Goal: Contribute content: Contribute content

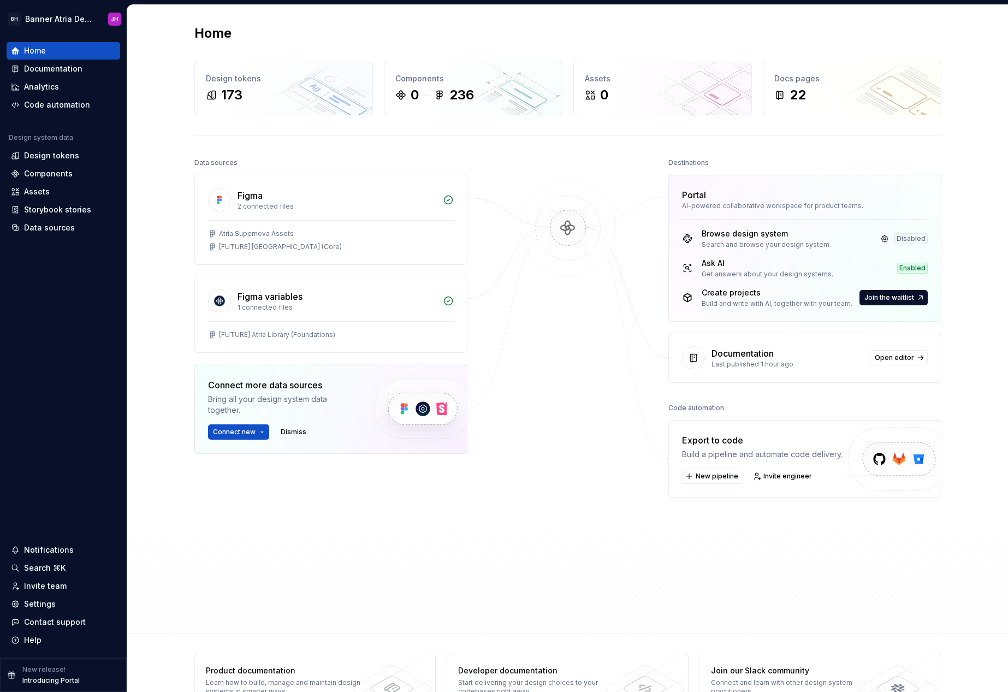
click at [819, 355] on div "Documentation" at bounding box center [787, 353] width 152 height 13
drag, startPoint x: 913, startPoint y: 353, endPoint x: 923, endPoint y: 353, distance: 10.4
click at [923, 353] on link "Open editor" at bounding box center [899, 357] width 58 height 15
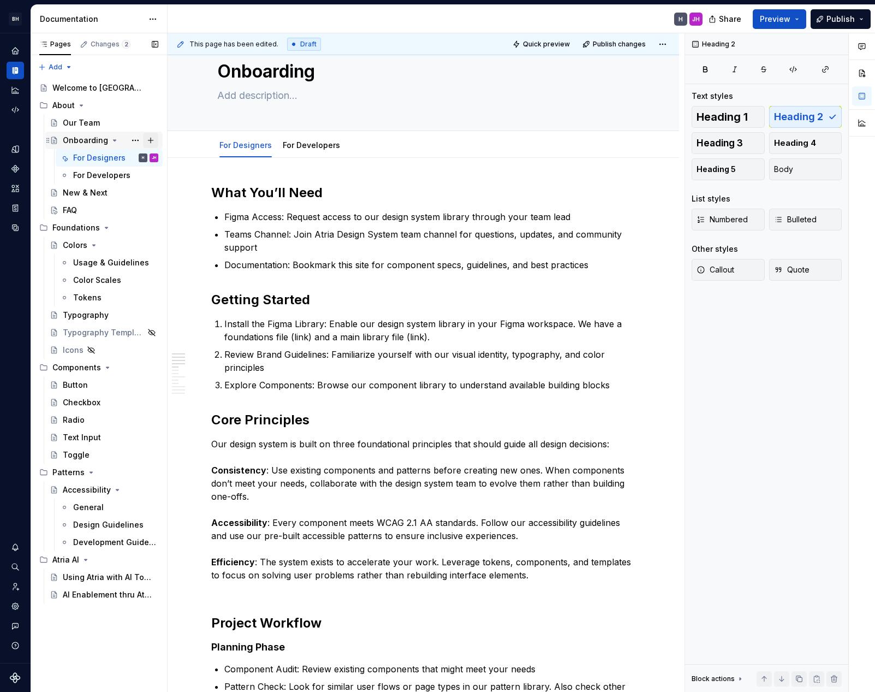
scroll to position [30, 0]
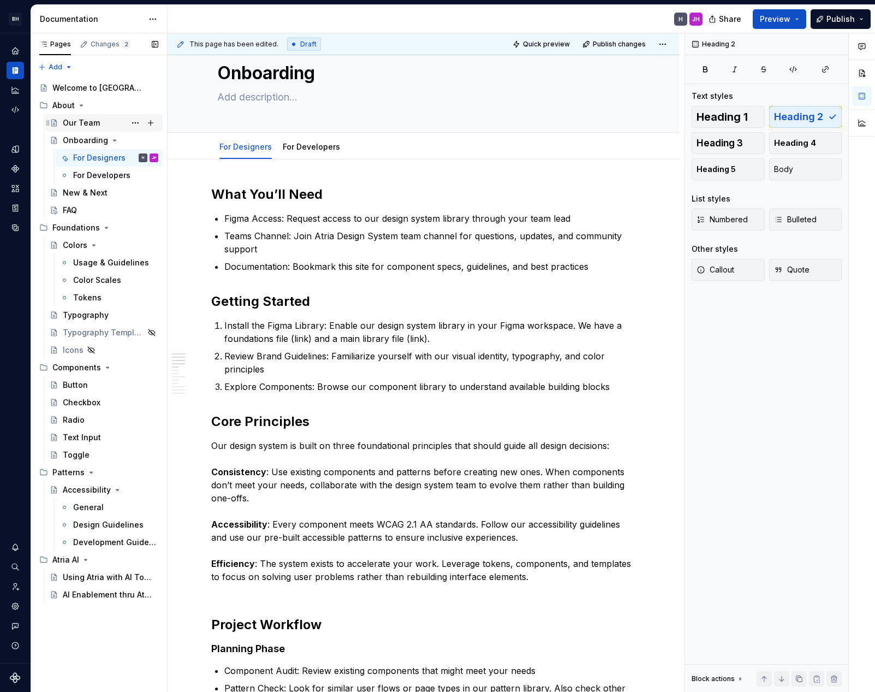
click at [80, 124] on div "Our Team" at bounding box center [81, 122] width 37 height 11
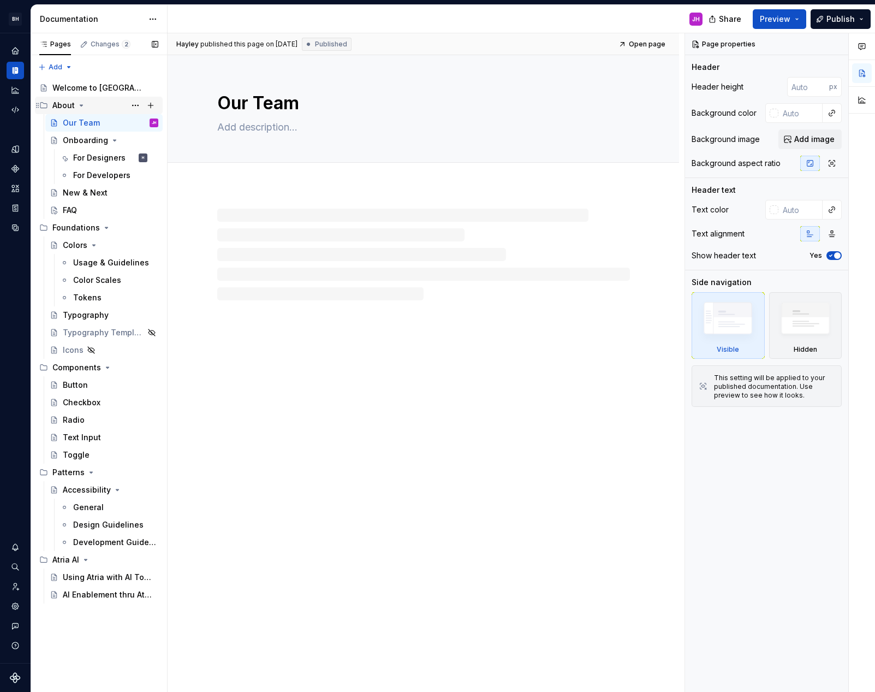
click at [107, 104] on div "About" at bounding box center [105, 105] width 106 height 15
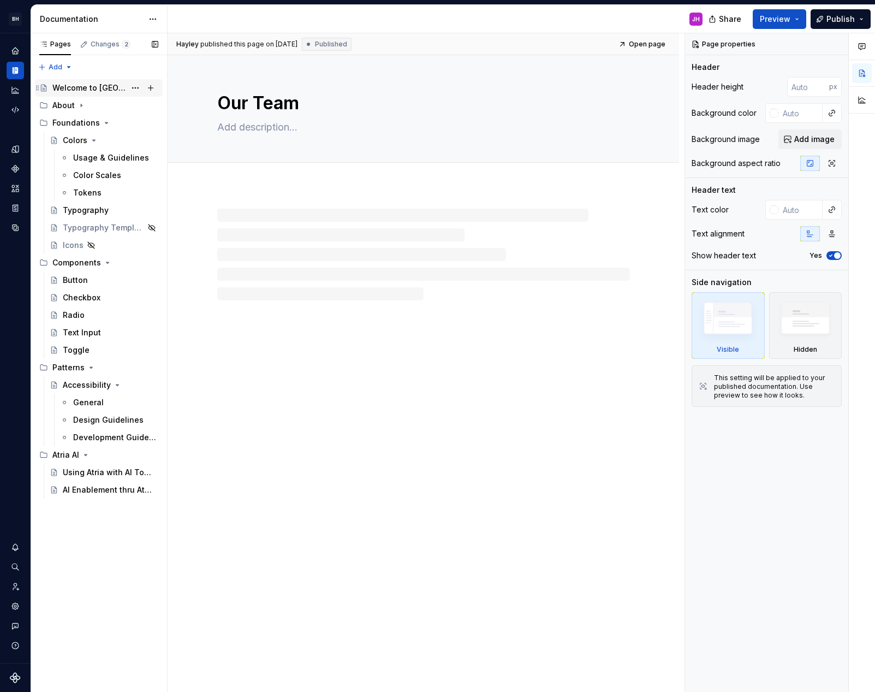
click at [111, 91] on div "Welcome to [GEOGRAPHIC_DATA]" at bounding box center [88, 87] width 73 height 11
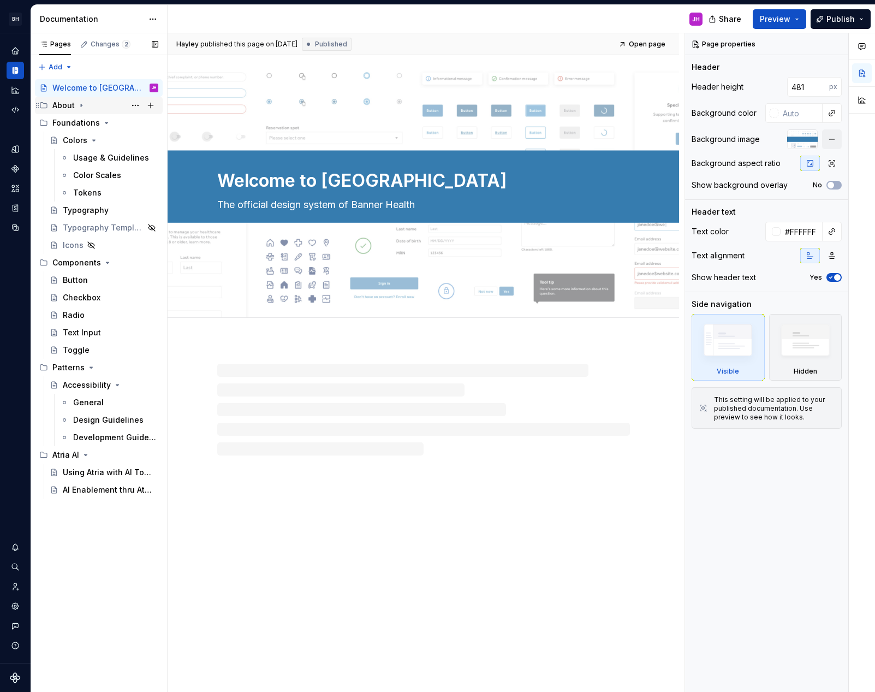
click at [84, 106] on icon "Page tree" at bounding box center [81, 105] width 9 height 9
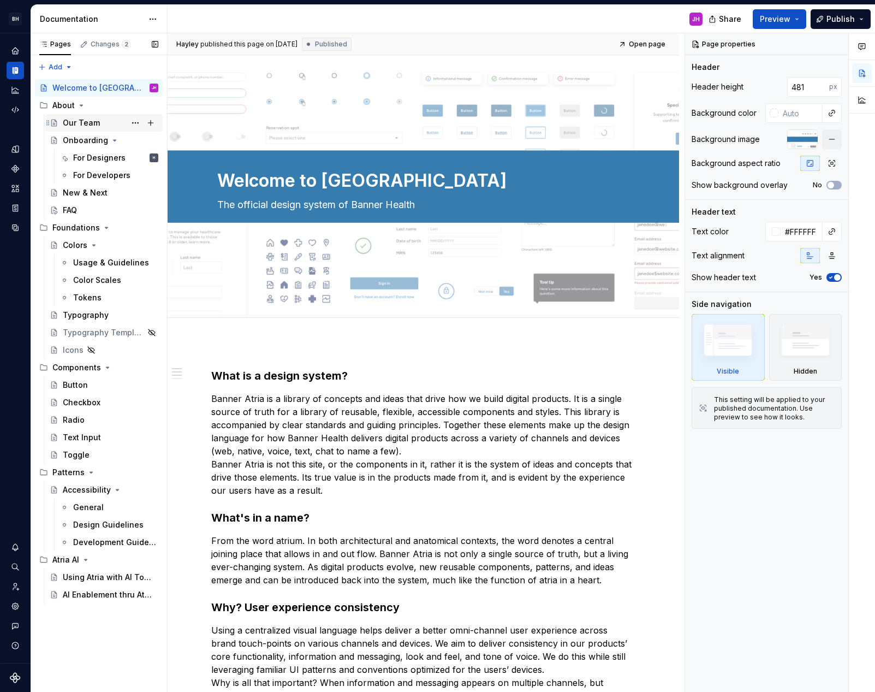
click at [122, 125] on div "Our Team" at bounding box center [111, 122] width 96 height 15
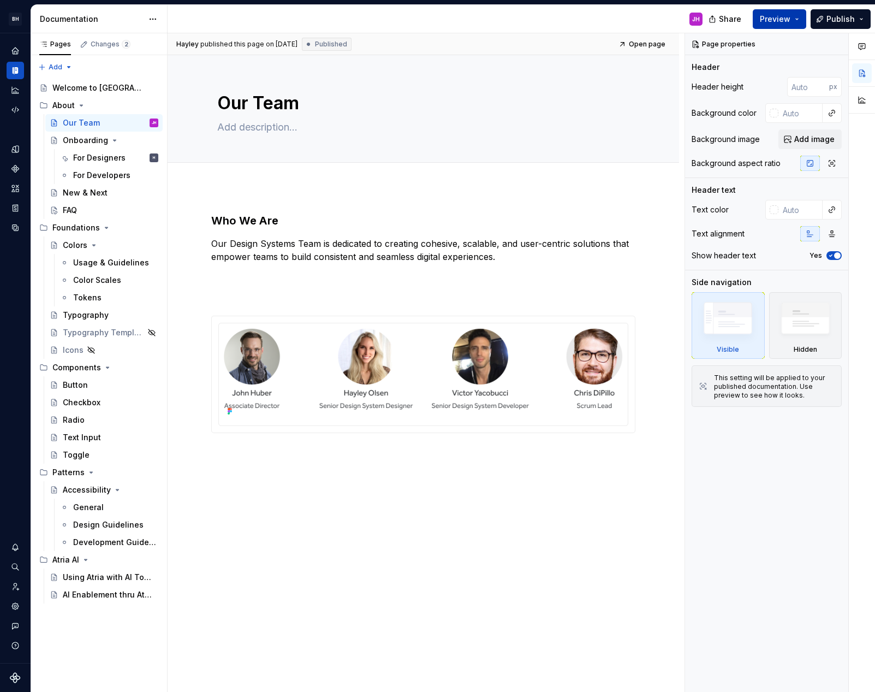
click at [781, 20] on span "Preview" at bounding box center [775, 19] width 31 height 11
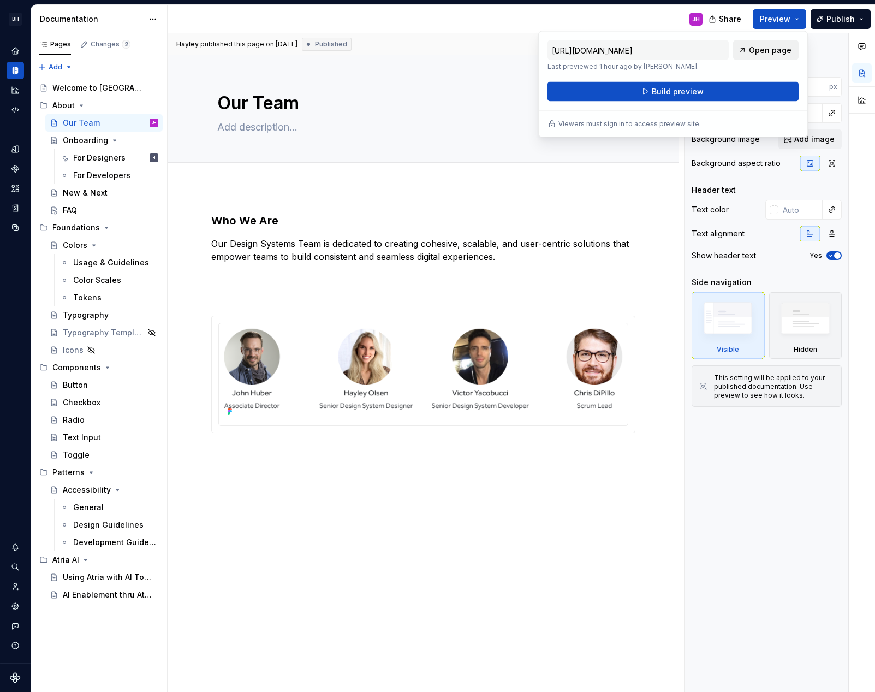
click at [765, 47] on span "Open page" at bounding box center [770, 50] width 43 height 11
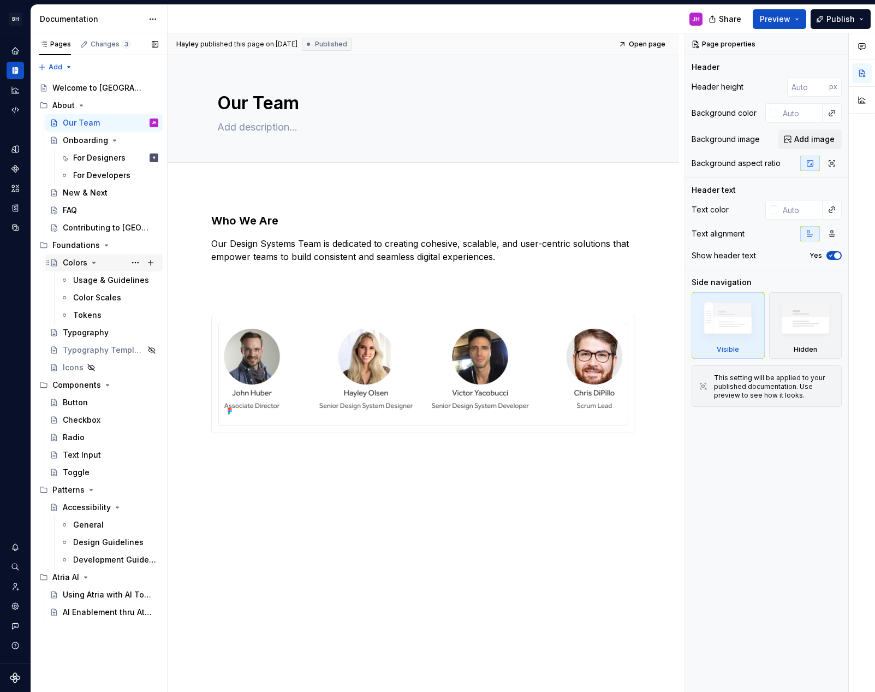
click at [94, 262] on icon "Page tree" at bounding box center [94, 262] width 3 height 1
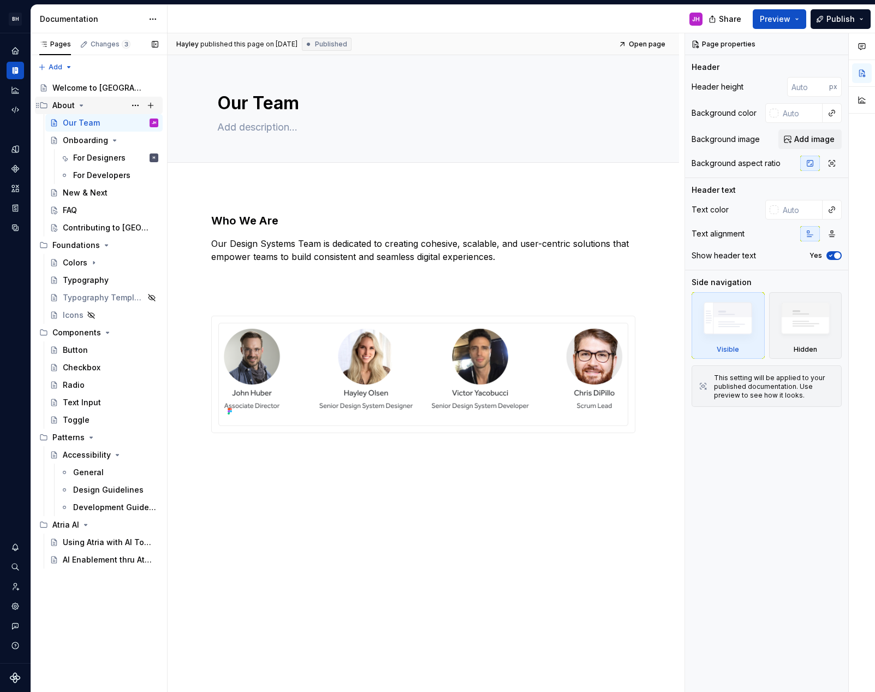
click at [96, 108] on div "About" at bounding box center [105, 105] width 106 height 15
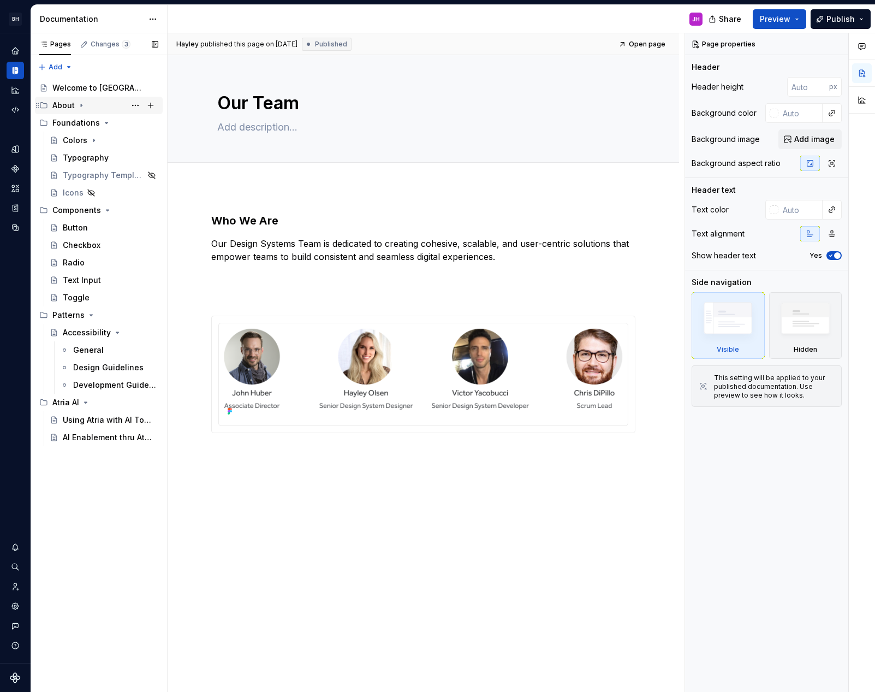
click at [97, 108] on div "About" at bounding box center [105, 105] width 106 height 15
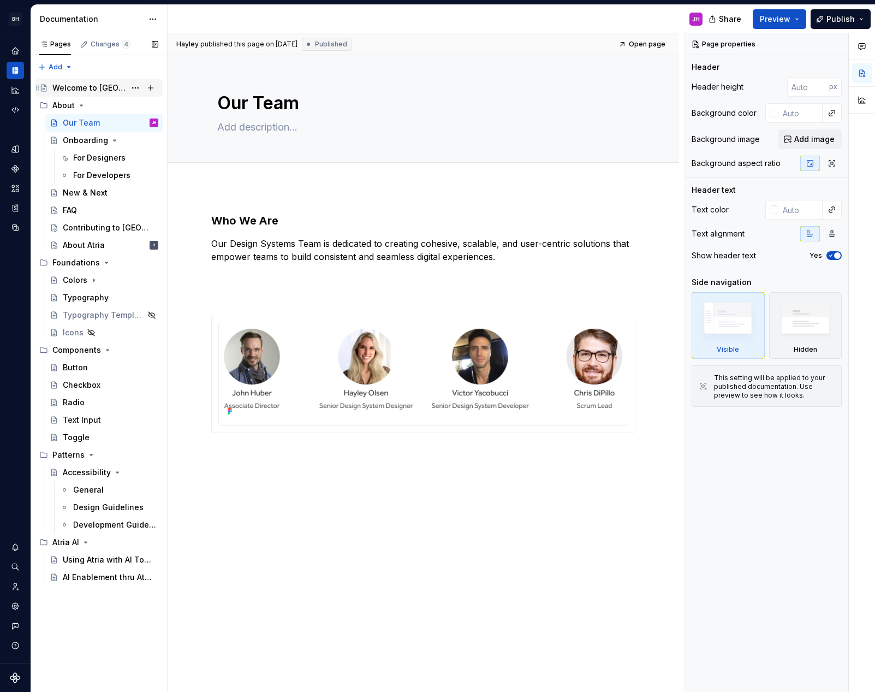
click at [98, 92] on div "Welcome to [GEOGRAPHIC_DATA]" at bounding box center [88, 87] width 73 height 11
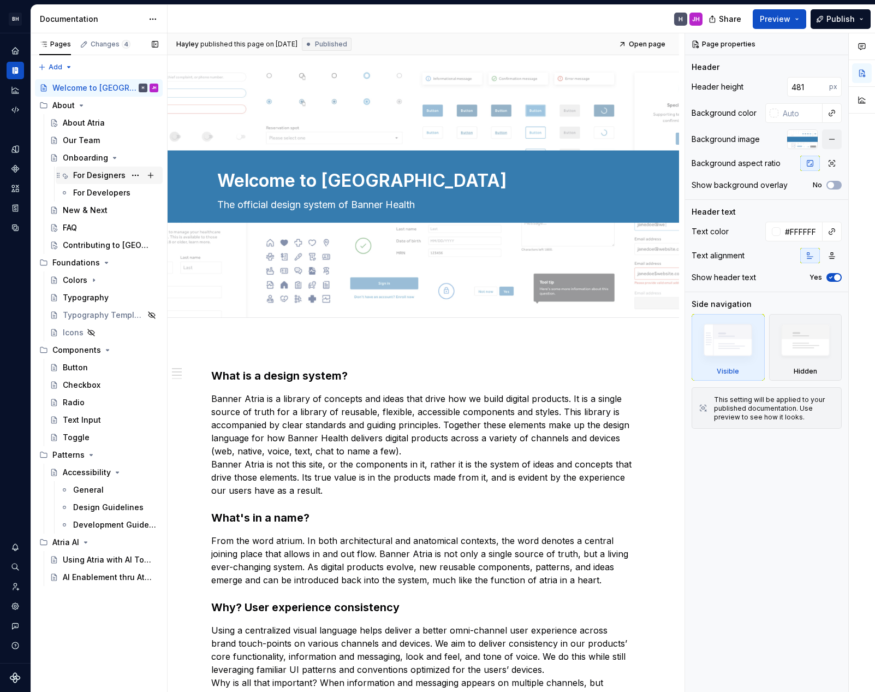
click at [104, 175] on div "For Designers" at bounding box center [99, 175] width 52 height 11
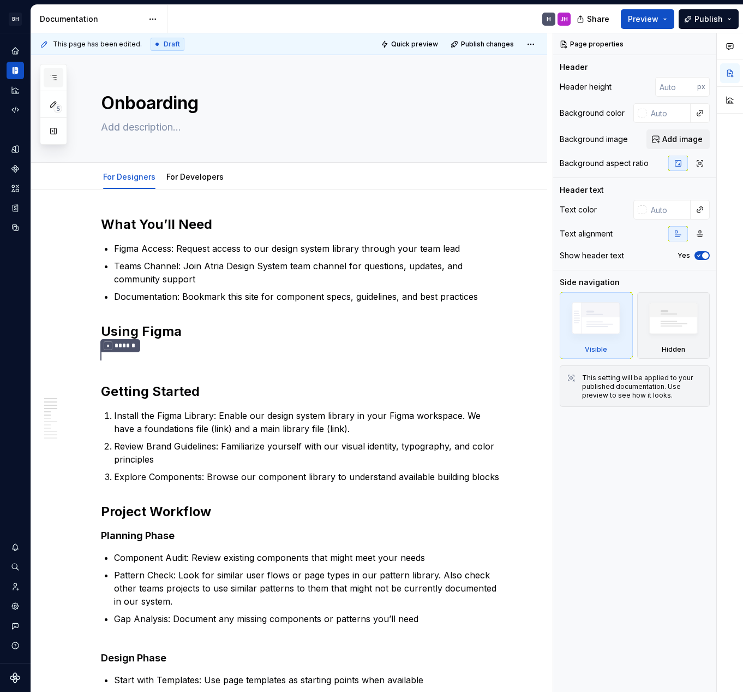
click at [53, 83] on button "button" at bounding box center [54, 78] width 20 height 20
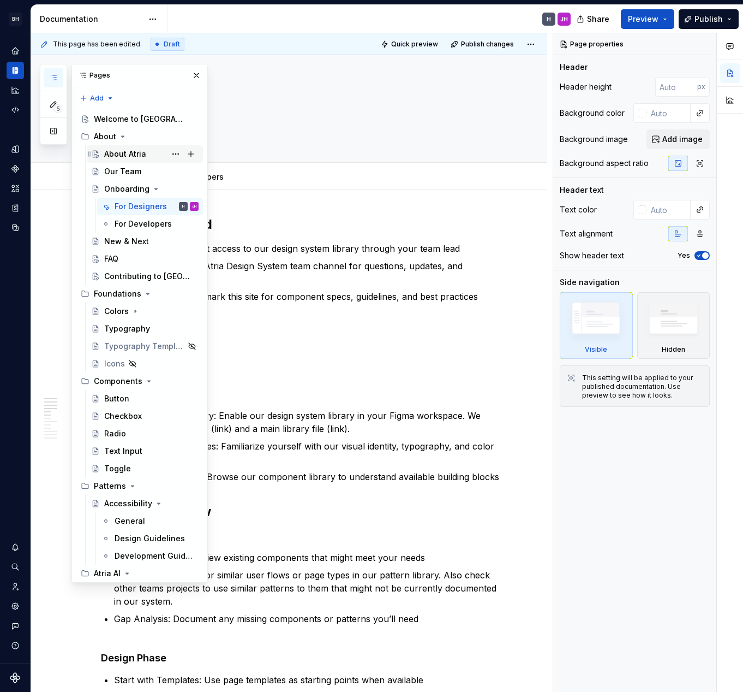
click at [142, 157] on div "About Atria" at bounding box center [125, 153] width 42 height 11
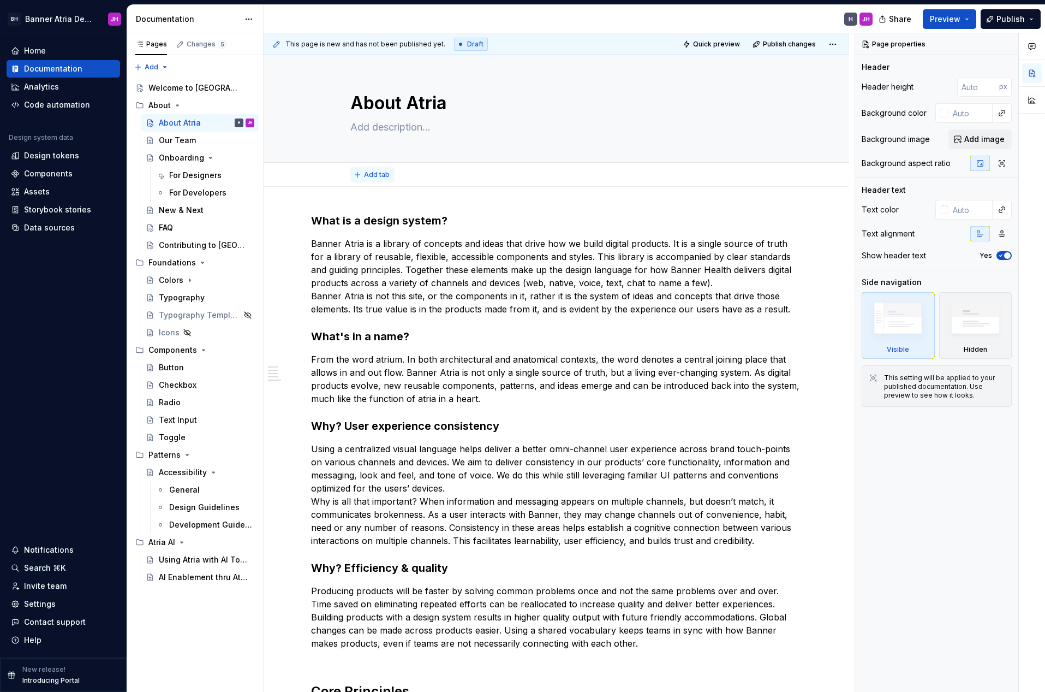
click at [380, 174] on span "Add tab" at bounding box center [377, 174] width 26 height 9
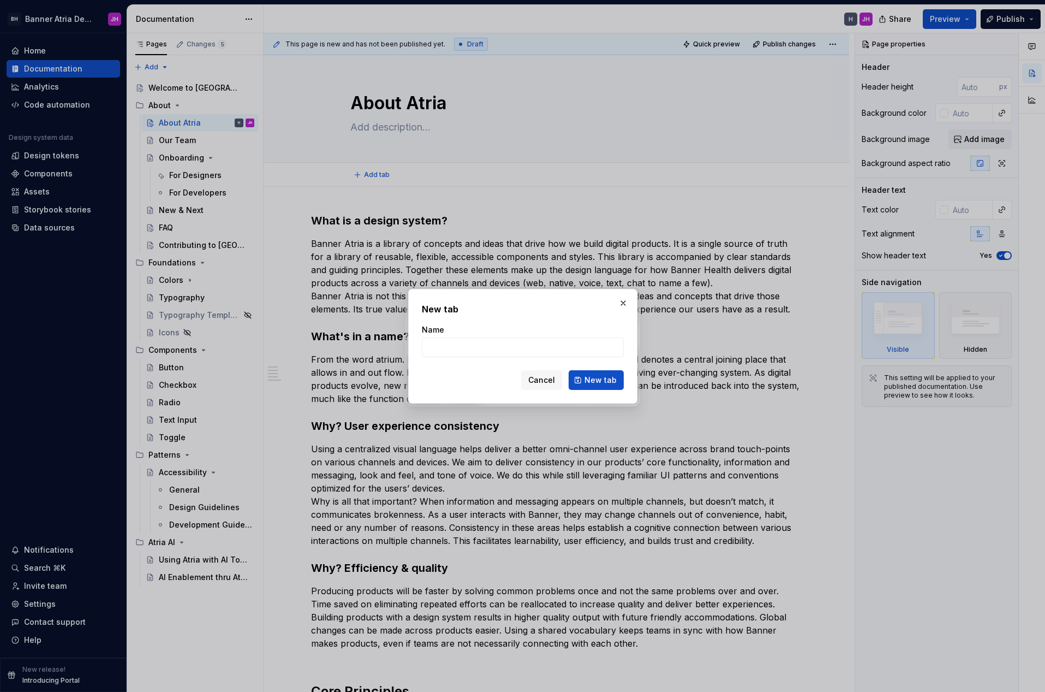
click at [548, 383] on span "Cancel" at bounding box center [541, 379] width 27 height 11
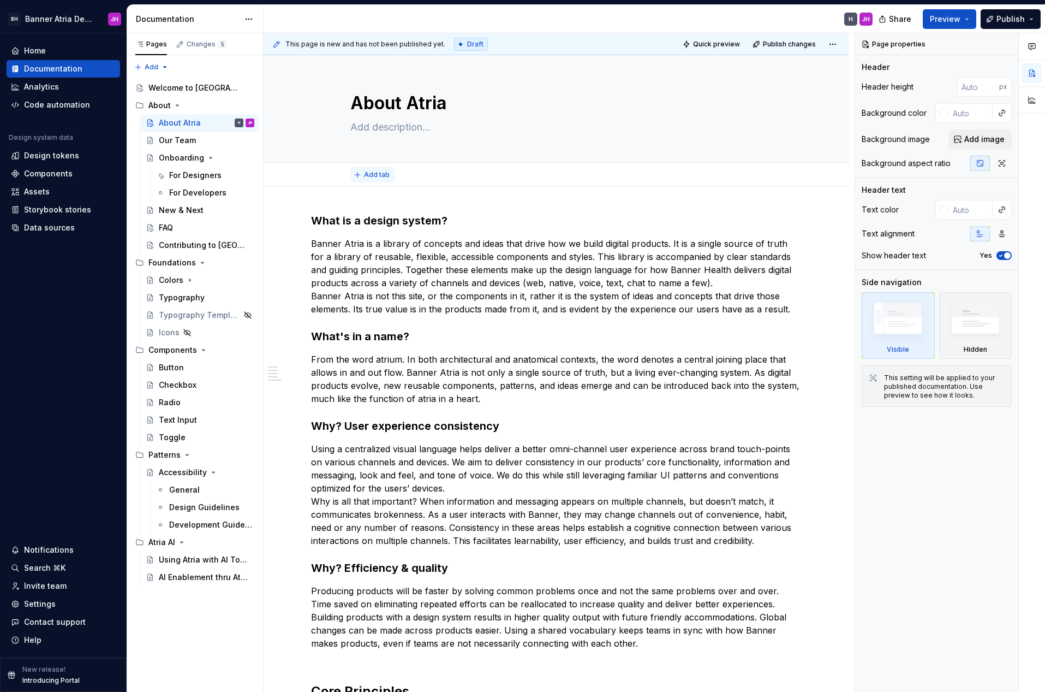
click at [383, 177] on span "Add tab" at bounding box center [377, 174] width 26 height 9
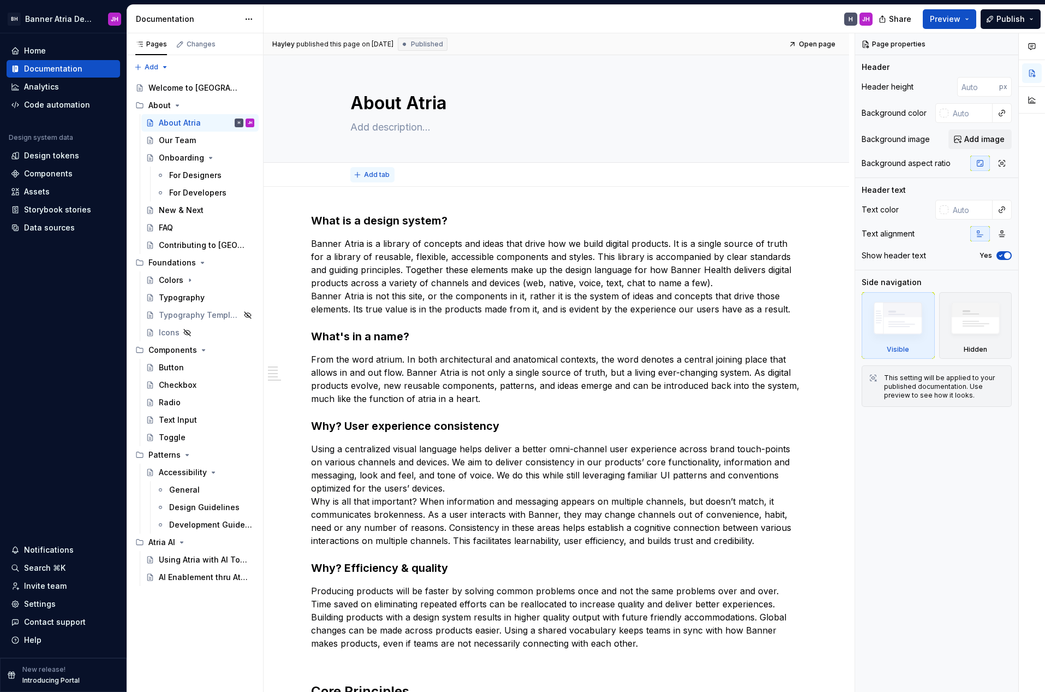
click at [383, 175] on span "Add tab" at bounding box center [377, 174] width 26 height 9
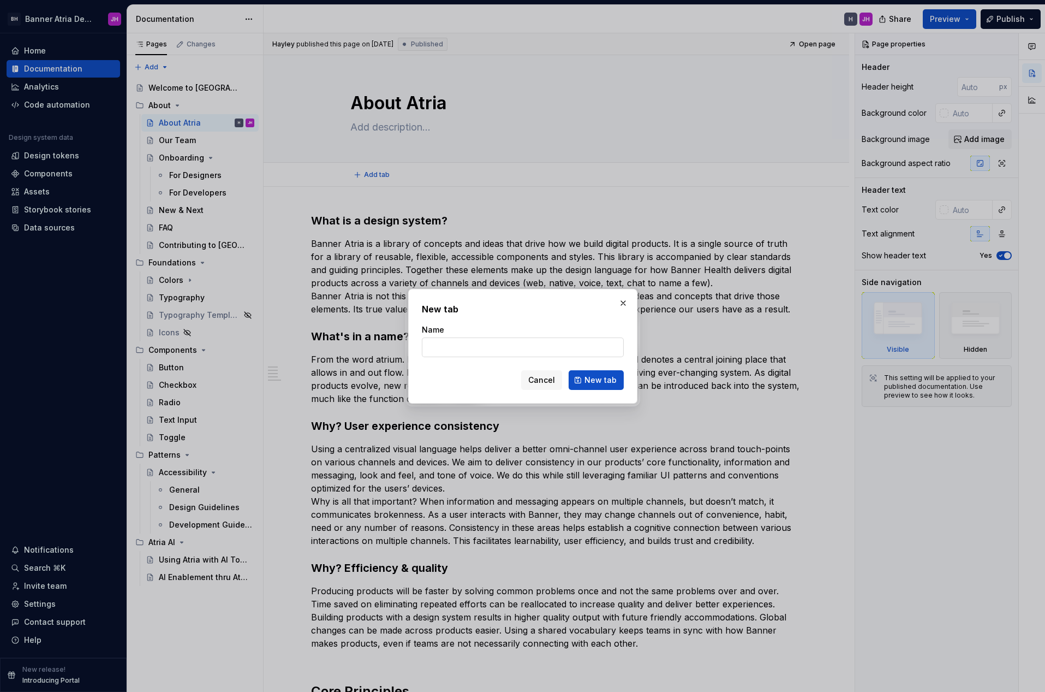
type textarea "*"
type input "Pri"
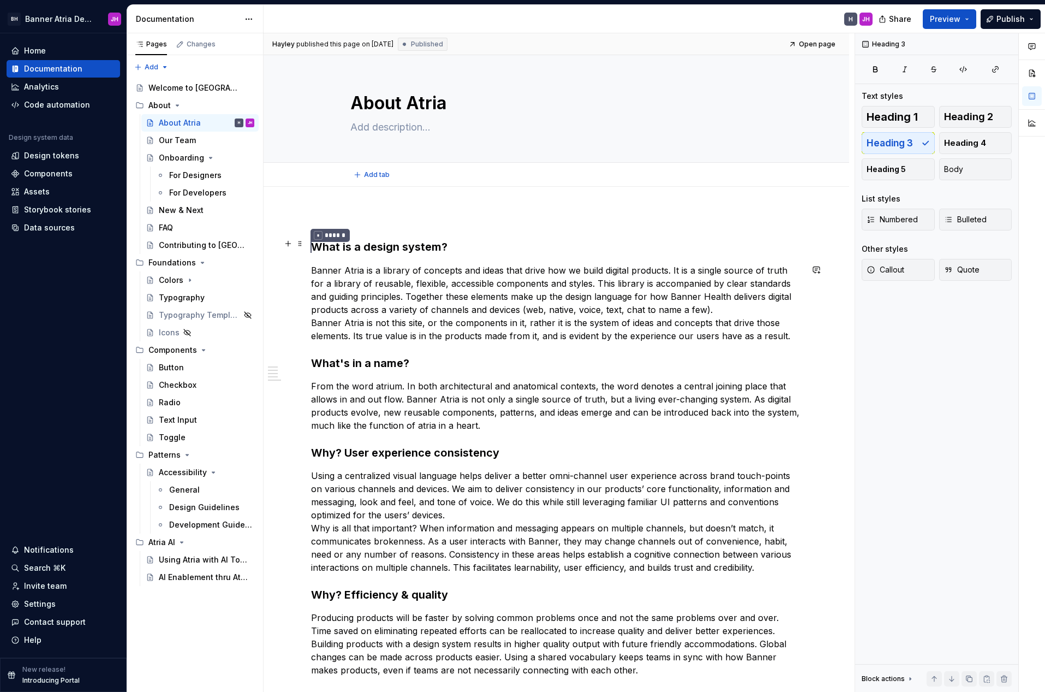
scroll to position [1, 0]
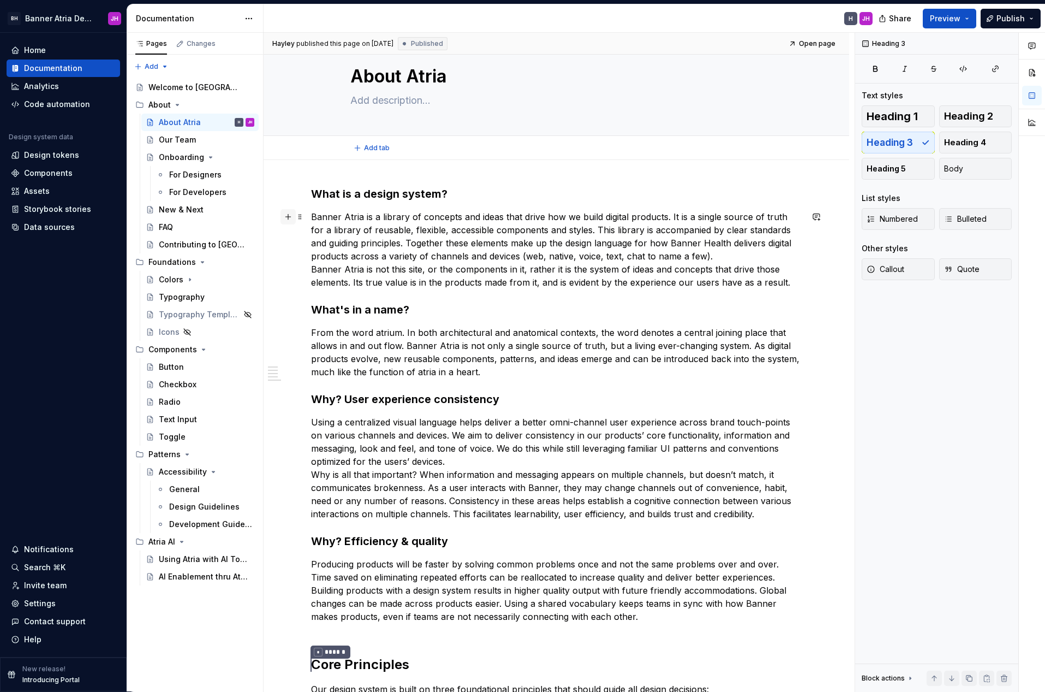
click at [290, 216] on button "button" at bounding box center [288, 216] width 15 height 15
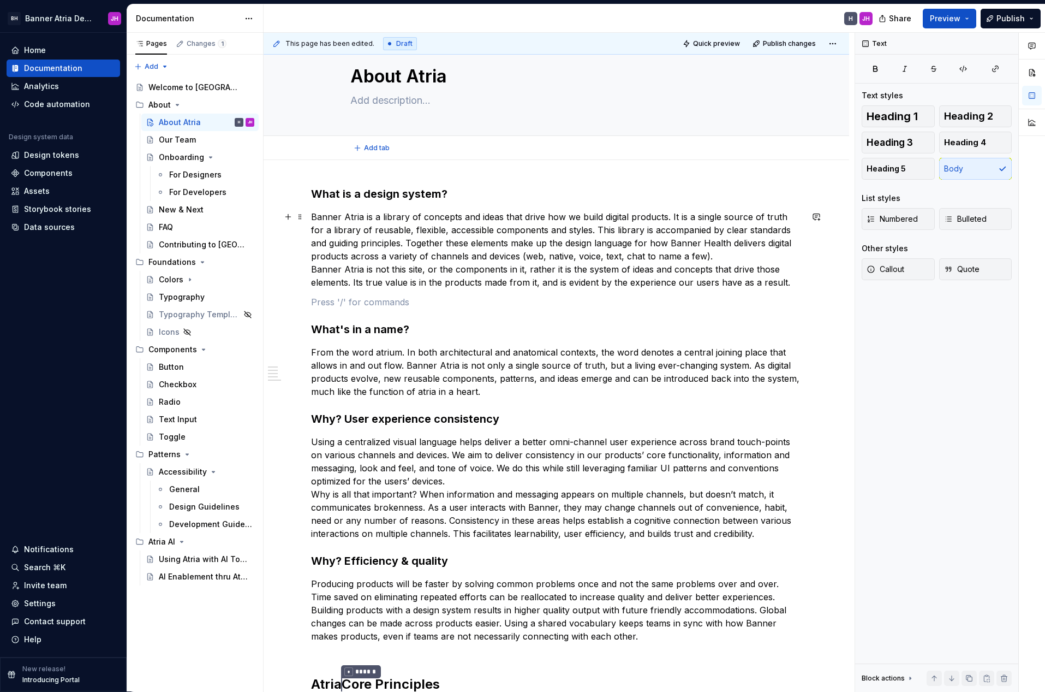
drag, startPoint x: 300, startPoint y: 312, endPoint x: 303, endPoint y: 324, distance: 13.0
click at [300, 312] on div "What is a design system? Banner Atria is a library of concepts and ideas that d…" at bounding box center [557, 613] width 586 height 907
click at [344, 307] on p at bounding box center [556, 301] width 491 height 13
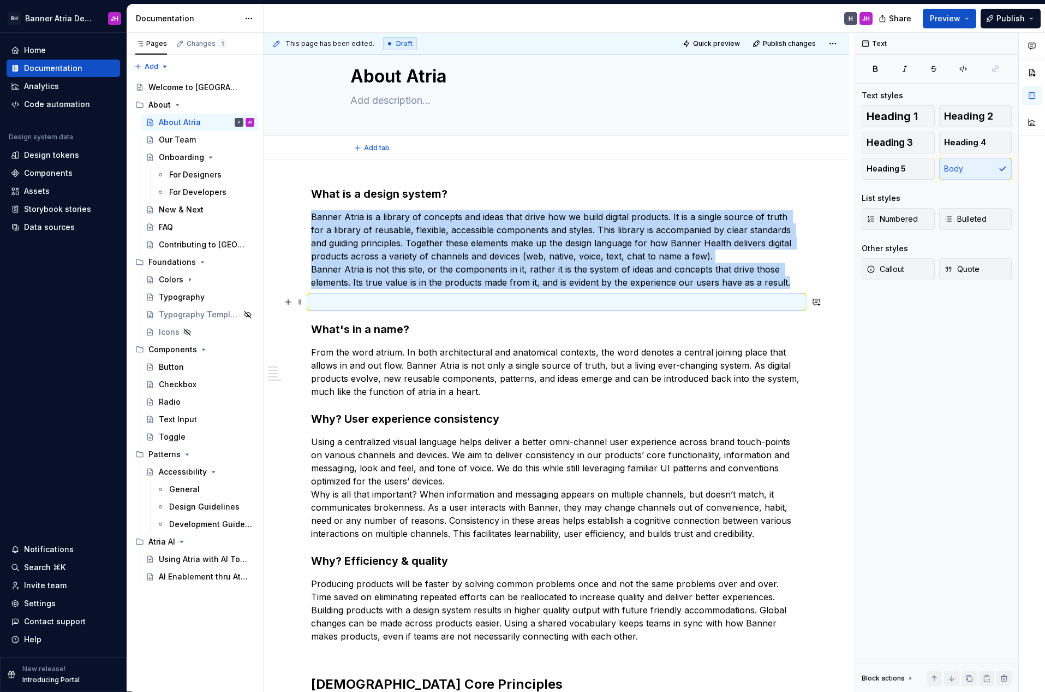
click at [331, 304] on p at bounding box center [556, 301] width 491 height 13
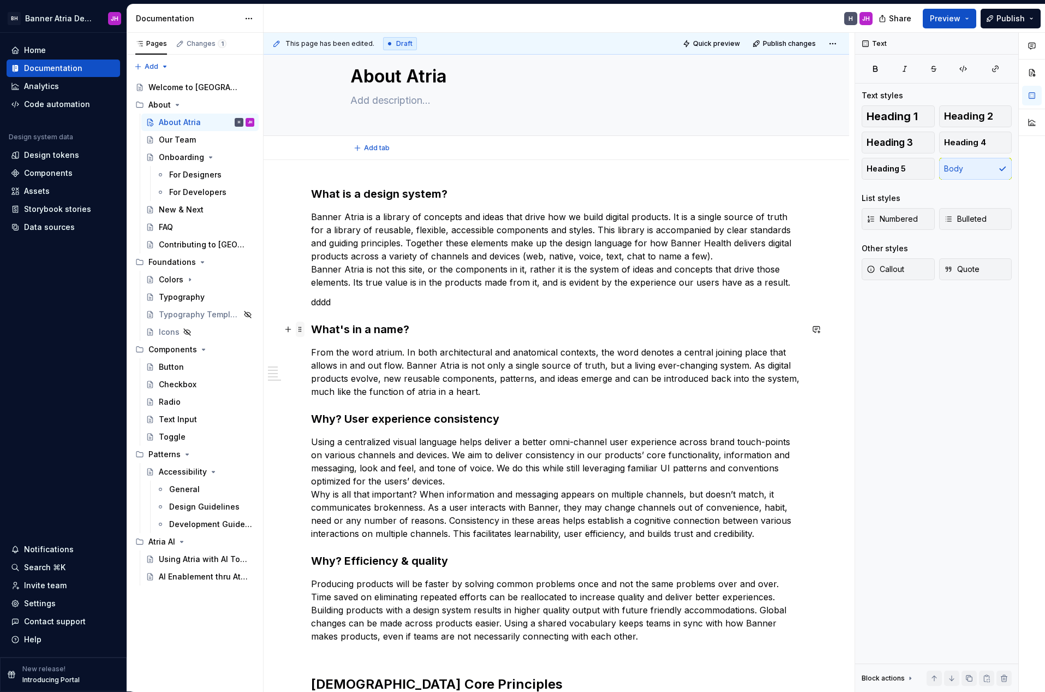
click at [300, 325] on span at bounding box center [300, 329] width 9 height 15
click at [300, 306] on div "What is a design system? Banner Atria is a library of concepts and ideas that d…" at bounding box center [557, 623] width 586 height 927
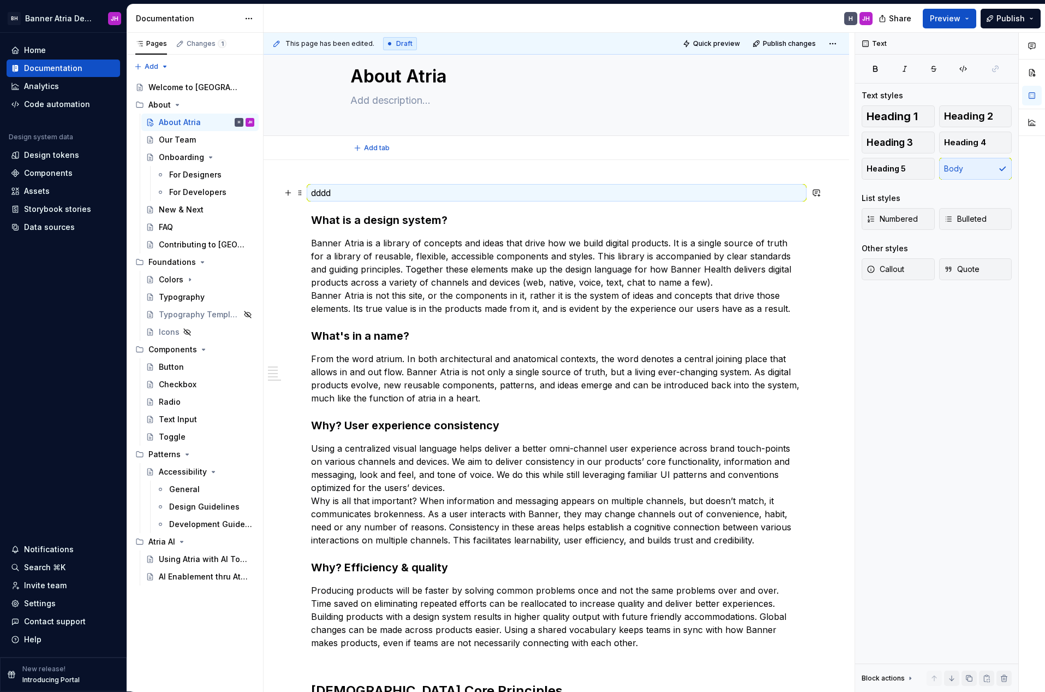
click at [327, 192] on p "dddd" at bounding box center [556, 192] width 491 height 13
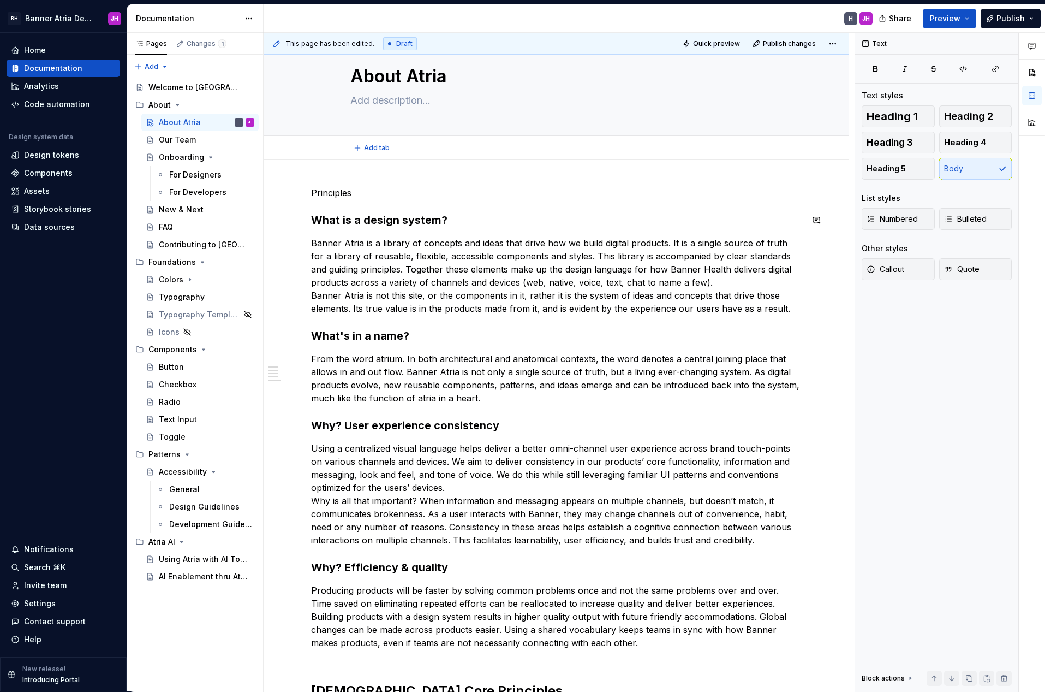
click at [376, 200] on div "Principles What is a design system? Banner Atria is a library of concepts and i…" at bounding box center [556, 529] width 491 height 687
click at [347, 194] on p "Principles" at bounding box center [556, 192] width 491 height 13
click at [359, 221] on h3 "What is a design system?" at bounding box center [556, 219] width 491 height 15
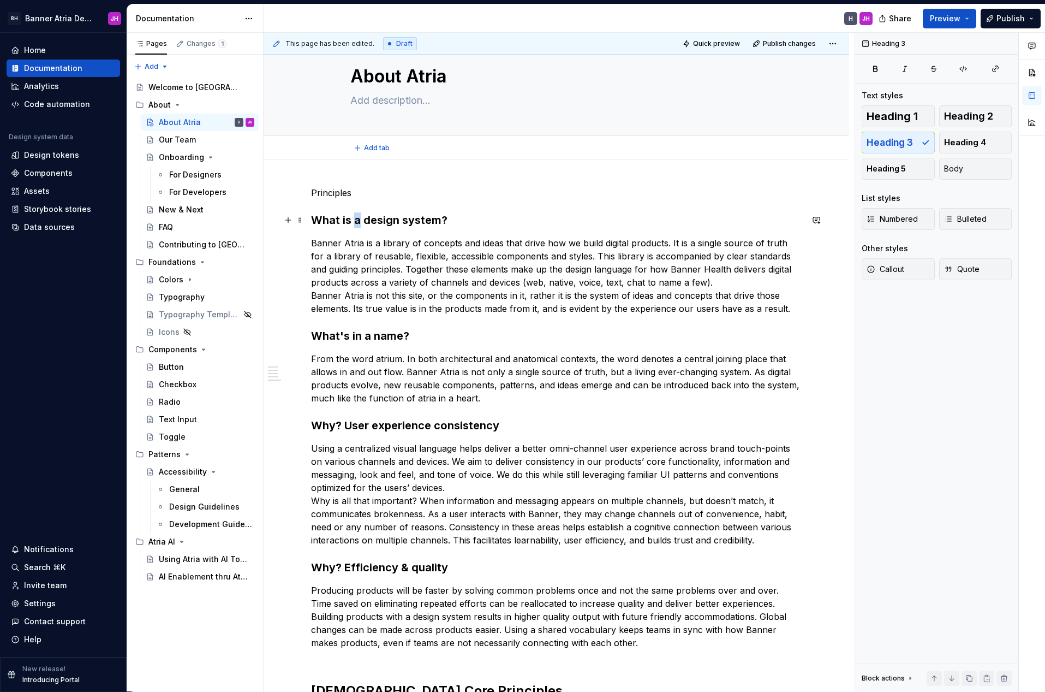
click at [359, 221] on h3 "What is a design system?" at bounding box center [556, 219] width 491 height 15
click at [396, 166] on div "Principles What is a design system? Banner Atria is a library of concepts and i…" at bounding box center [557, 626] width 586 height 933
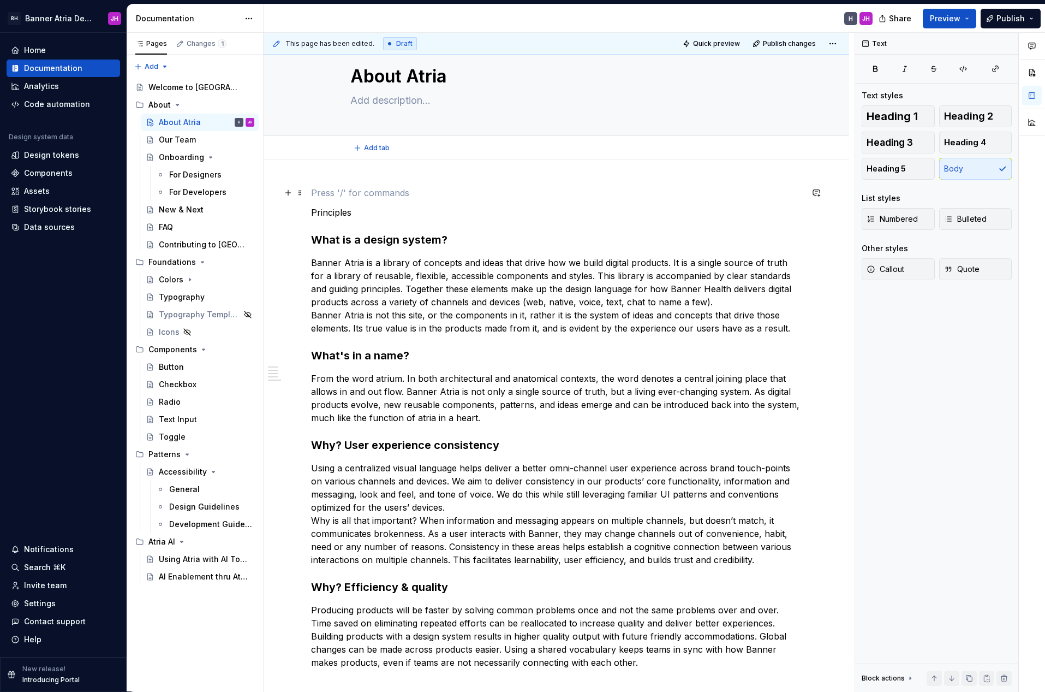
scroll to position [46, 0]
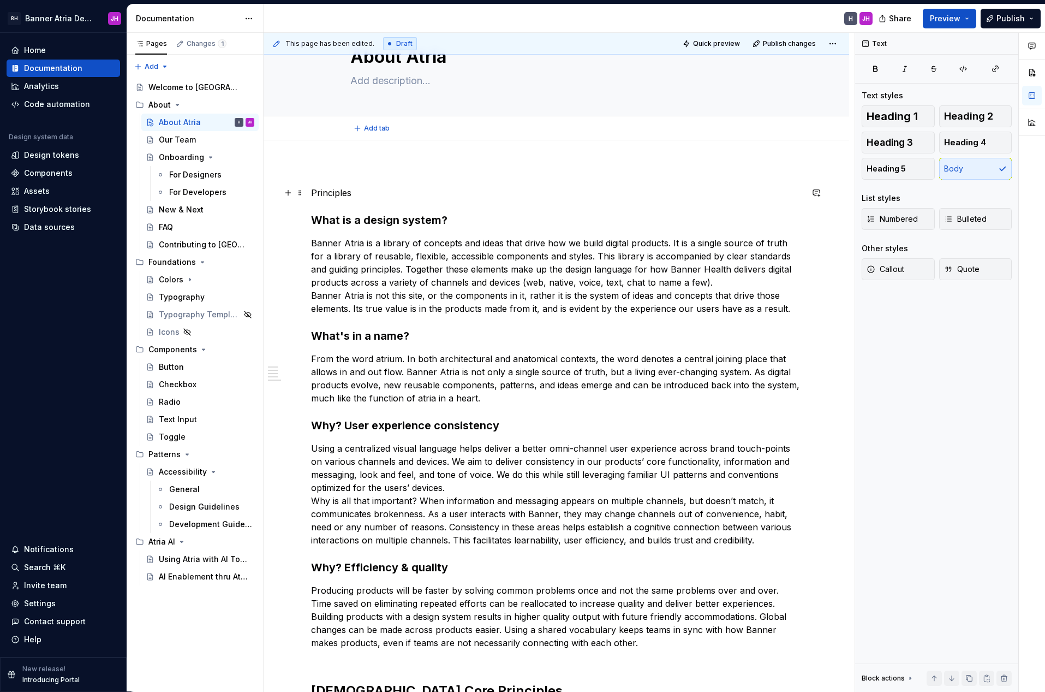
click at [346, 196] on p "Principles" at bounding box center [556, 192] width 491 height 13
click at [904, 140] on span "Heading 3" at bounding box center [890, 142] width 46 height 11
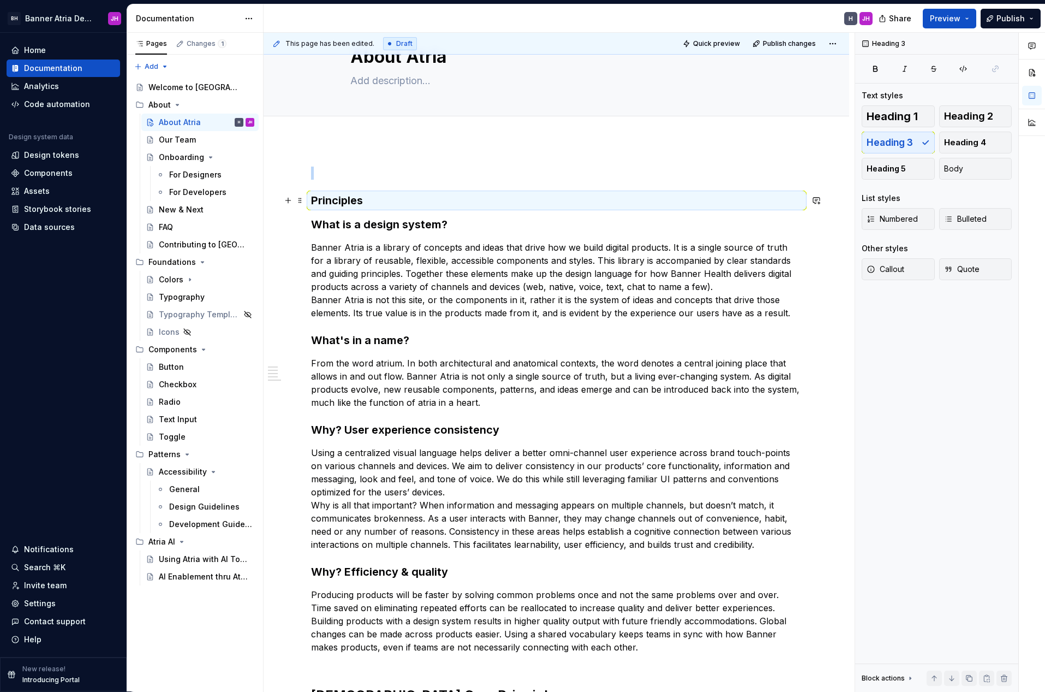
click at [395, 202] on h3 "Principles" at bounding box center [556, 200] width 491 height 15
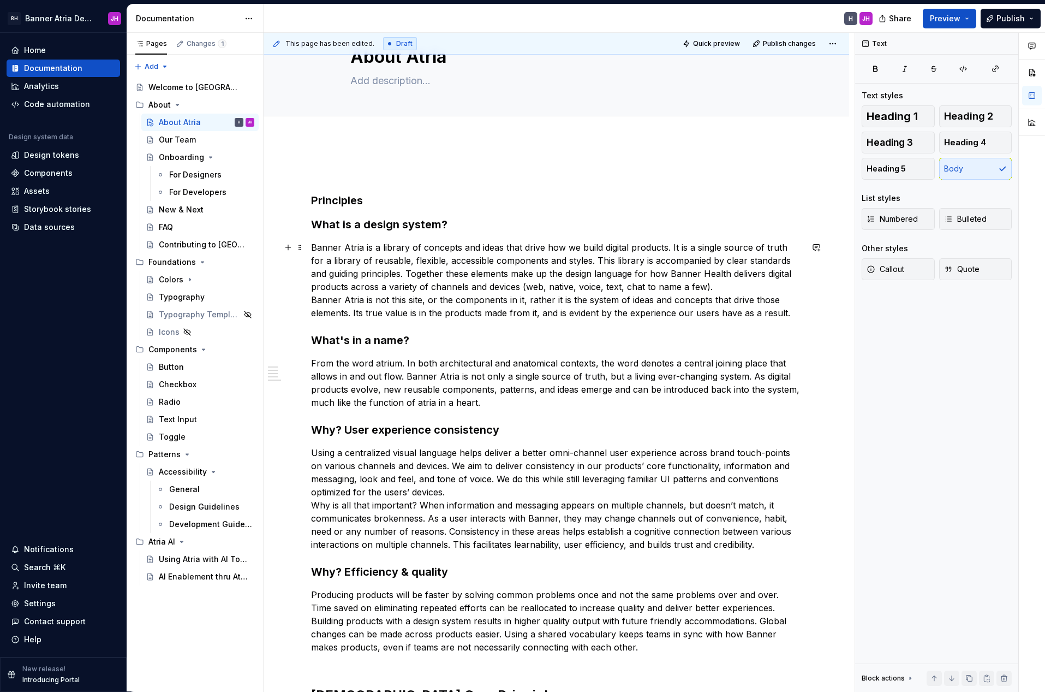
click at [385, 251] on p "Banner Atria is a library of concepts and ideas that drive how we build digital…" at bounding box center [556, 280] width 491 height 79
click at [370, 201] on h3 "Principles" at bounding box center [556, 200] width 491 height 15
click at [289, 201] on button "button" at bounding box center [288, 200] width 15 height 15
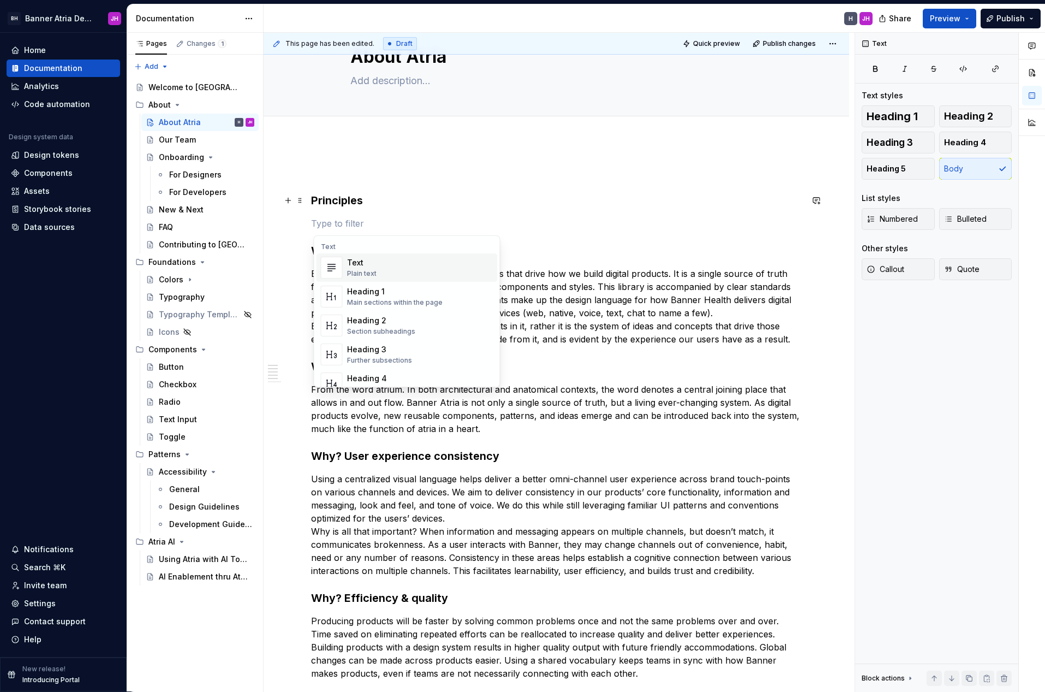
click at [338, 224] on p at bounding box center [556, 223] width 491 height 13
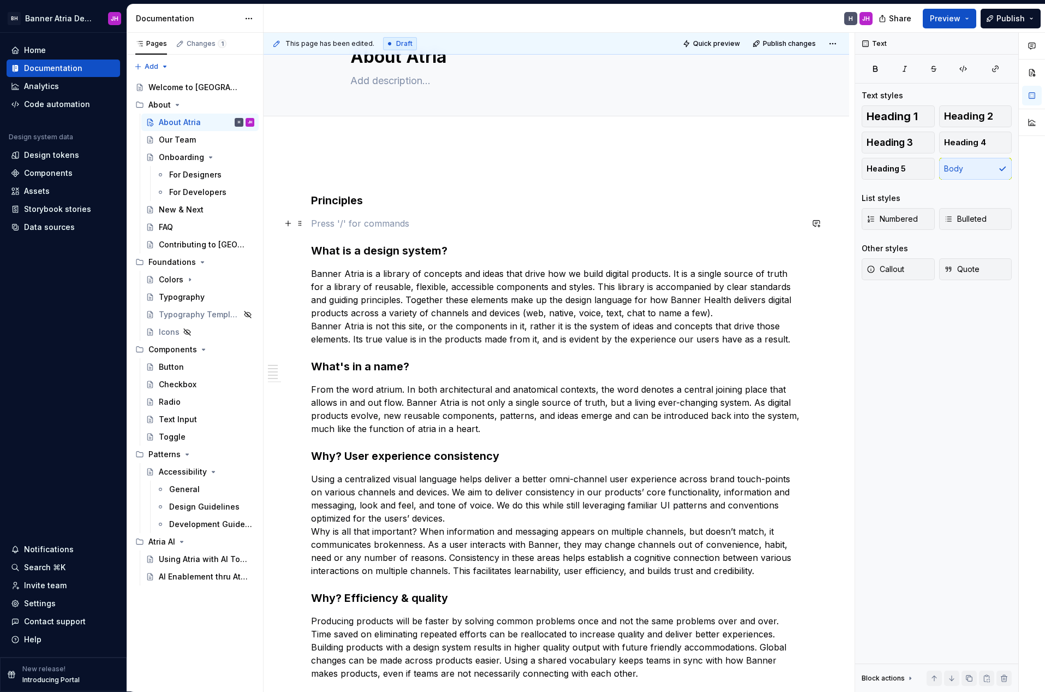
click at [338, 224] on p at bounding box center [556, 223] width 491 height 13
click at [342, 201] on h3 "Principles" at bounding box center [556, 200] width 491 height 15
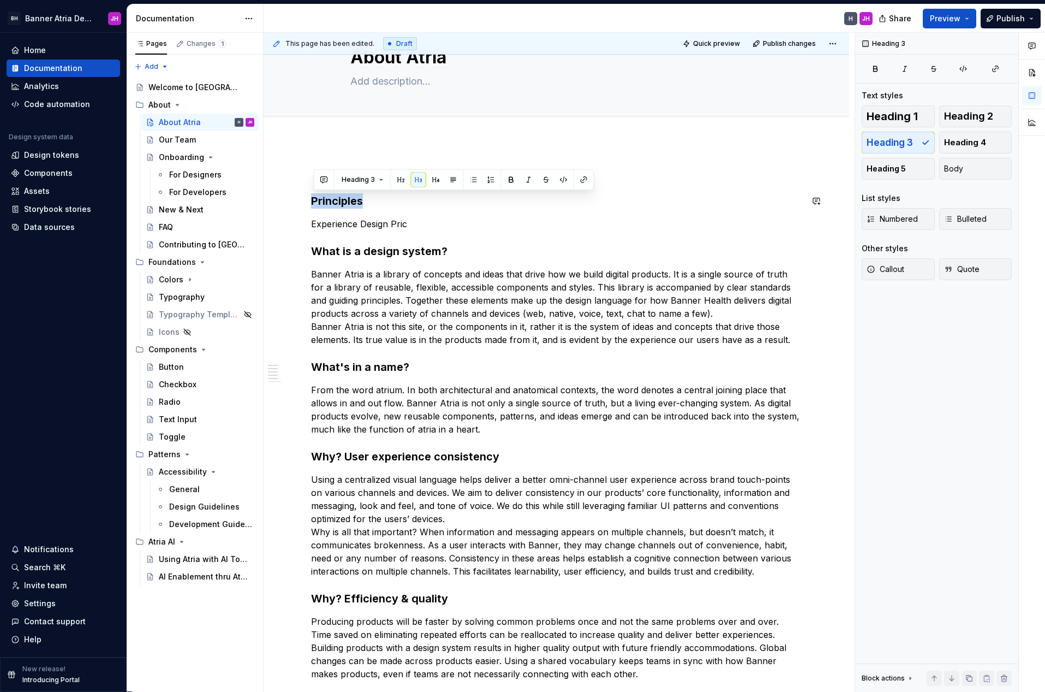
copy h3 "Principles"
click at [402, 224] on p "Experience Design Pric" at bounding box center [556, 223] width 491 height 13
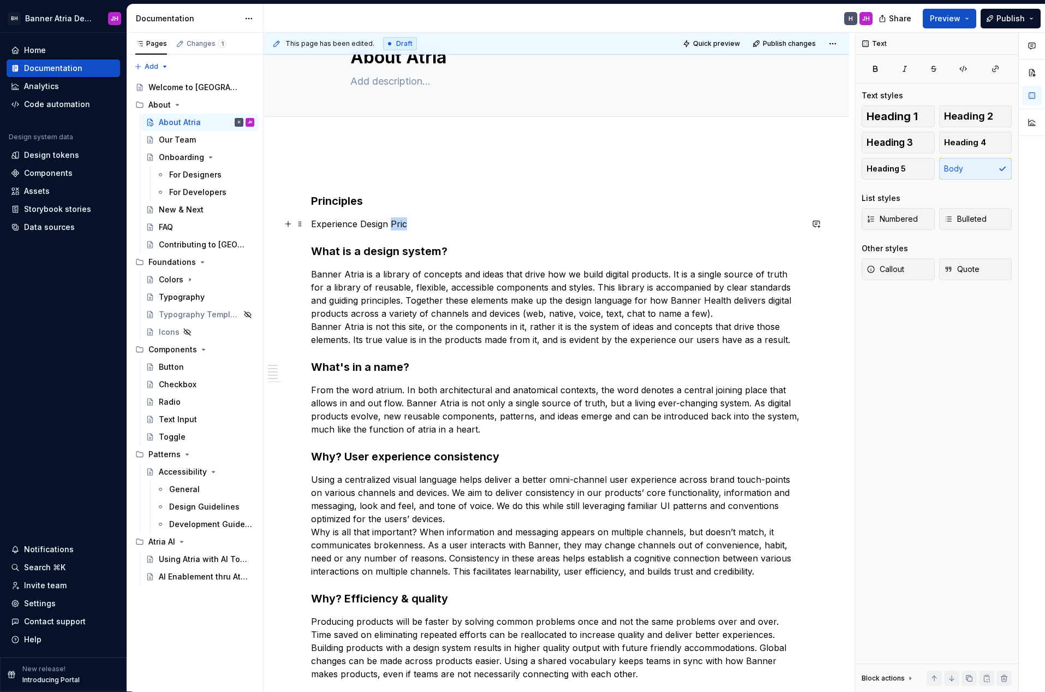
click at [402, 224] on p "Experience Design Pric" at bounding box center [556, 223] width 491 height 13
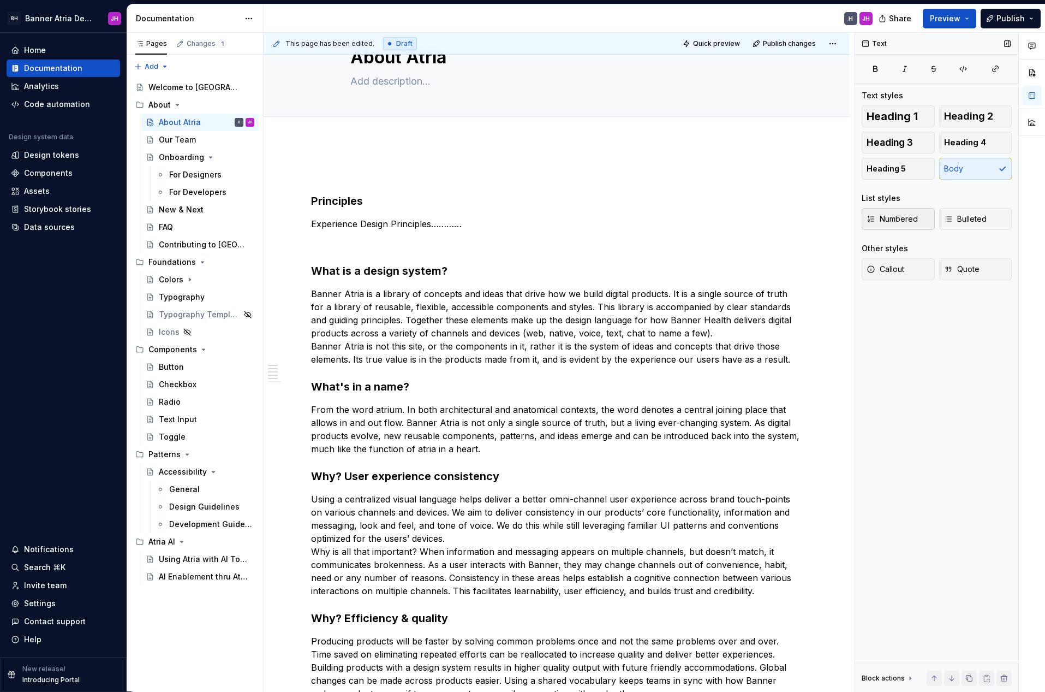
click at [899, 218] on span "Numbered" at bounding box center [892, 218] width 51 height 11
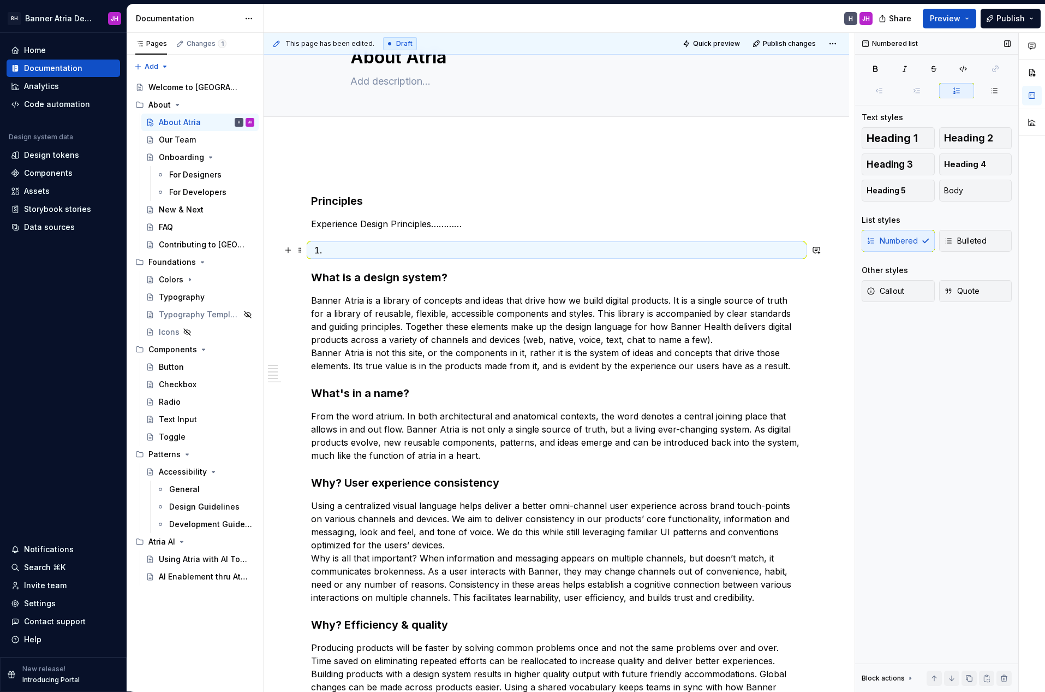
click at [353, 250] on p at bounding box center [563, 249] width 478 height 13
click at [288, 250] on button "button" at bounding box center [288, 249] width 15 height 15
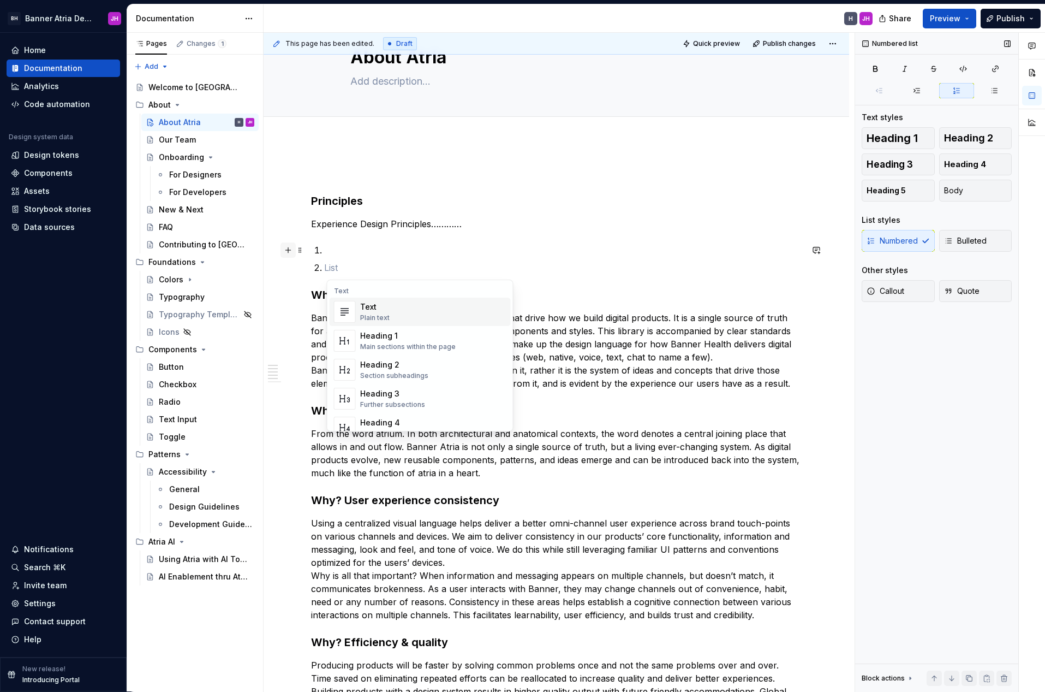
click at [288, 251] on button "button" at bounding box center [288, 249] width 15 height 15
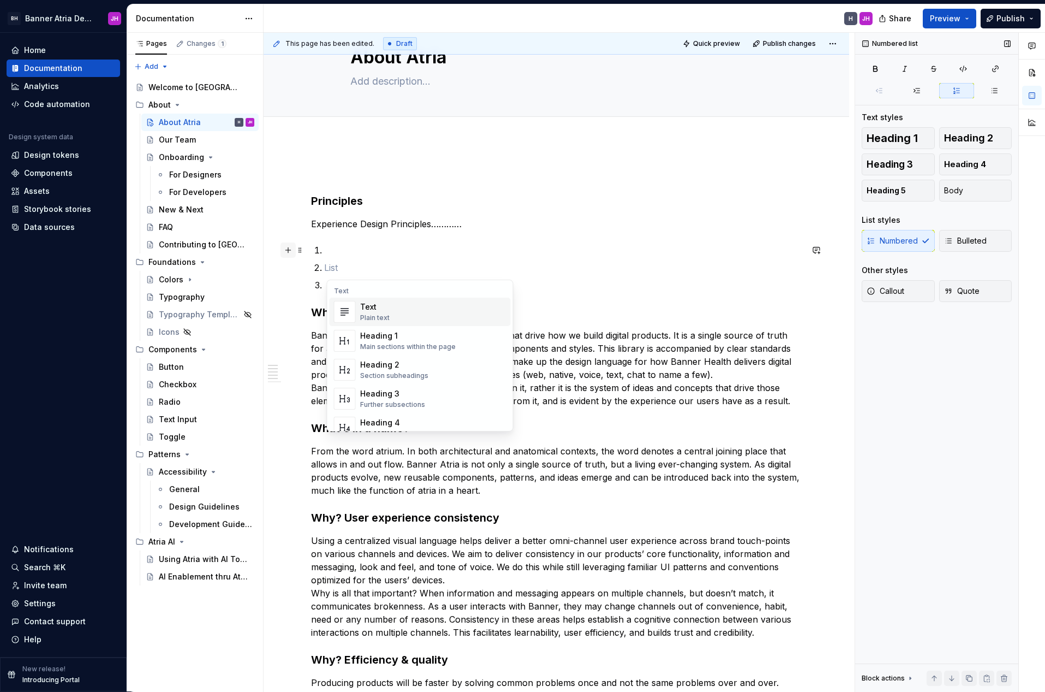
click at [288, 251] on button "button" at bounding box center [288, 249] width 15 height 15
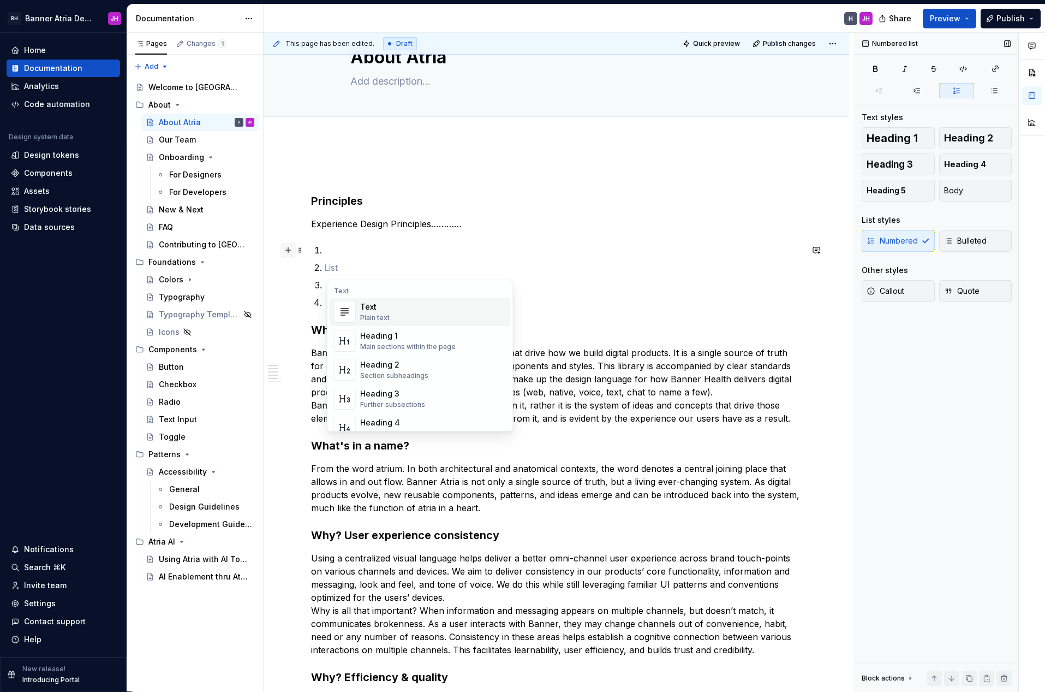
click at [288, 251] on button "button" at bounding box center [288, 249] width 15 height 15
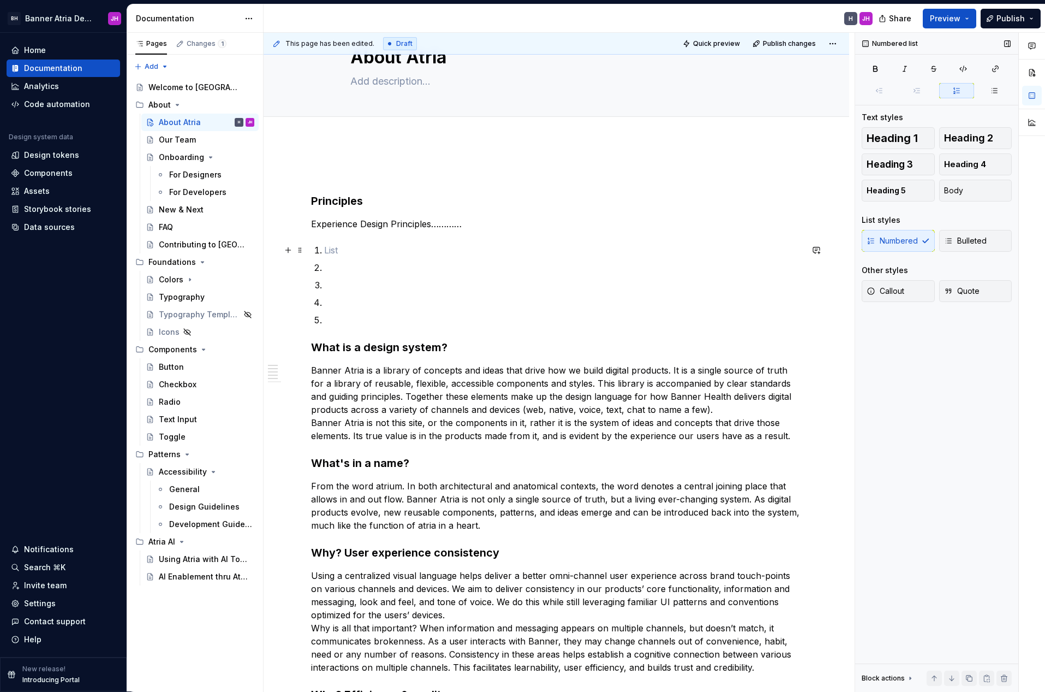
click at [350, 249] on p at bounding box center [563, 249] width 478 height 13
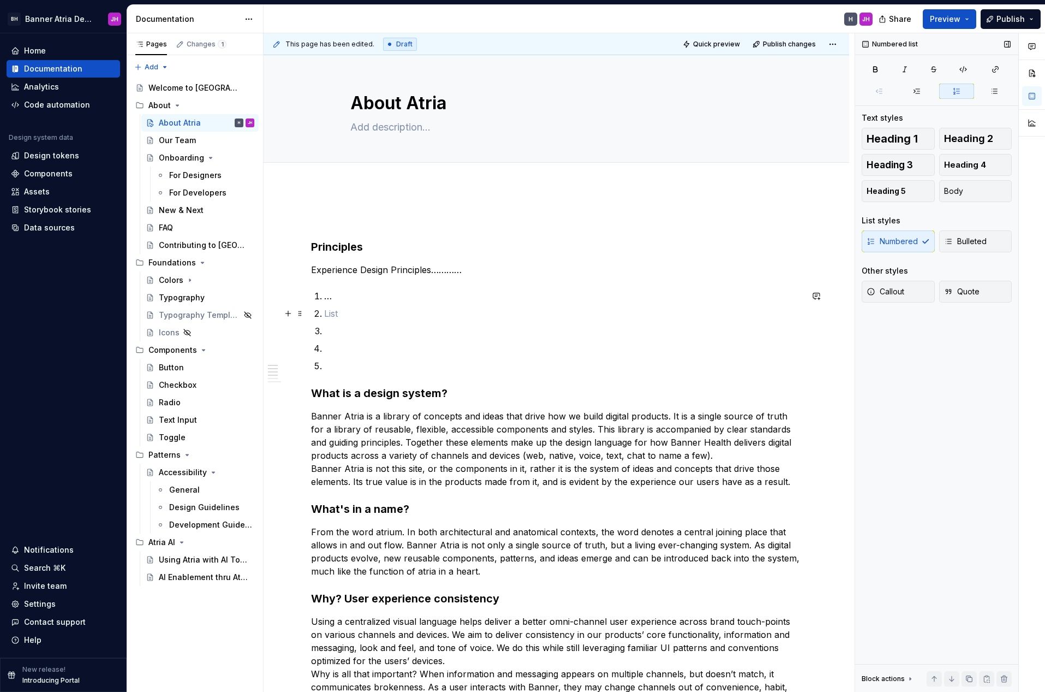
click at [337, 314] on p at bounding box center [563, 313] width 478 height 13
click at [333, 333] on p at bounding box center [563, 330] width 478 height 13
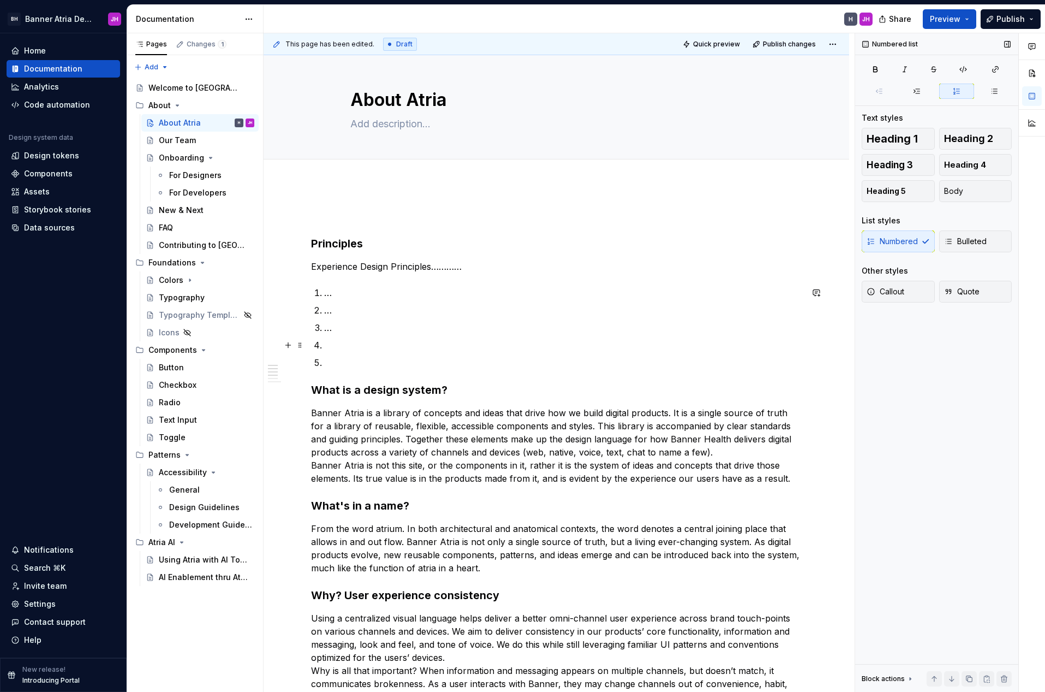
click at [328, 344] on p at bounding box center [563, 344] width 478 height 13
click at [343, 362] on p at bounding box center [563, 362] width 478 height 13
click at [332, 295] on p "…" at bounding box center [563, 292] width 478 height 13
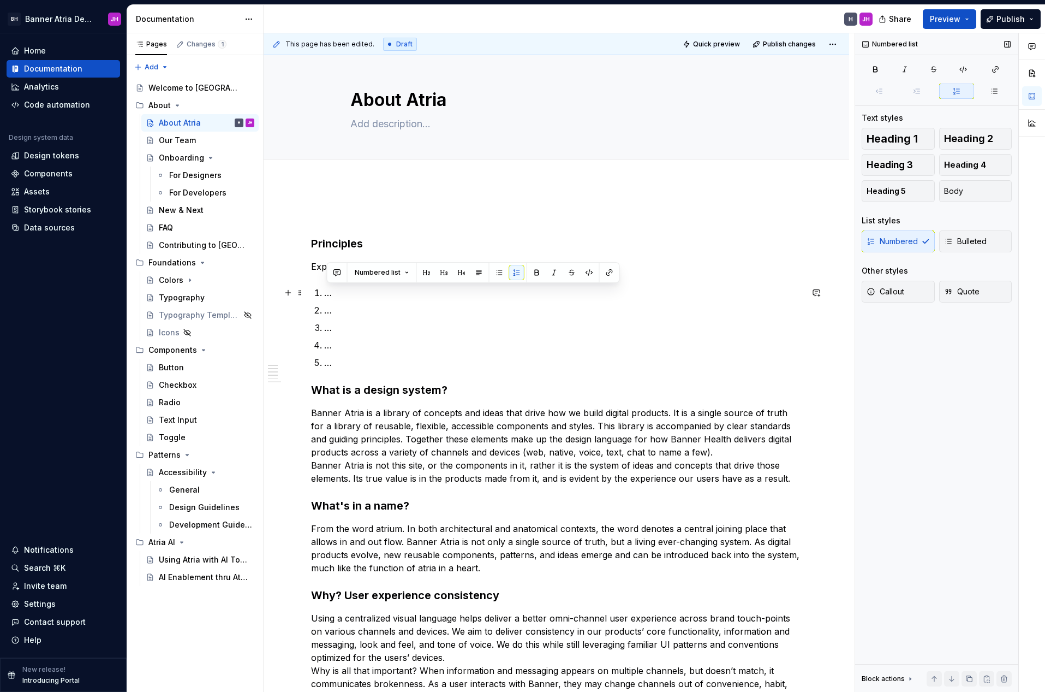
click at [332, 295] on p "…" at bounding box center [563, 292] width 478 height 13
click at [324, 294] on p "…" at bounding box center [563, 292] width 478 height 13
click at [293, 245] on button "button" at bounding box center [288, 243] width 15 height 15
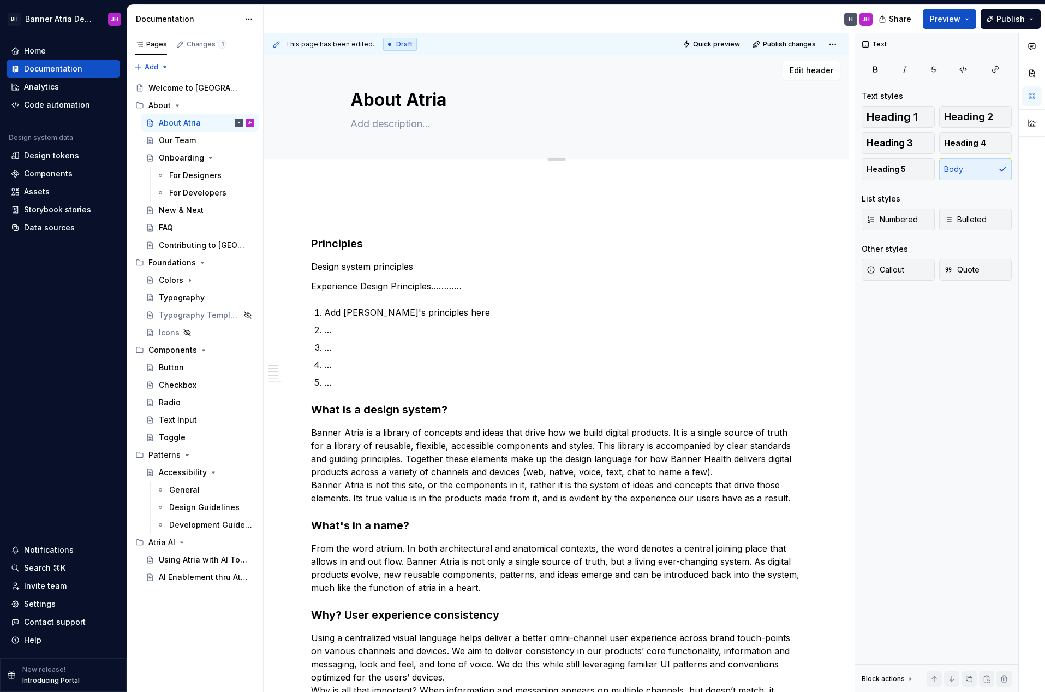
drag, startPoint x: 912, startPoint y: 146, endPoint x: 780, endPoint y: 156, distance: 132.4
click at [912, 146] on span "Heading 3" at bounding box center [890, 143] width 46 height 11
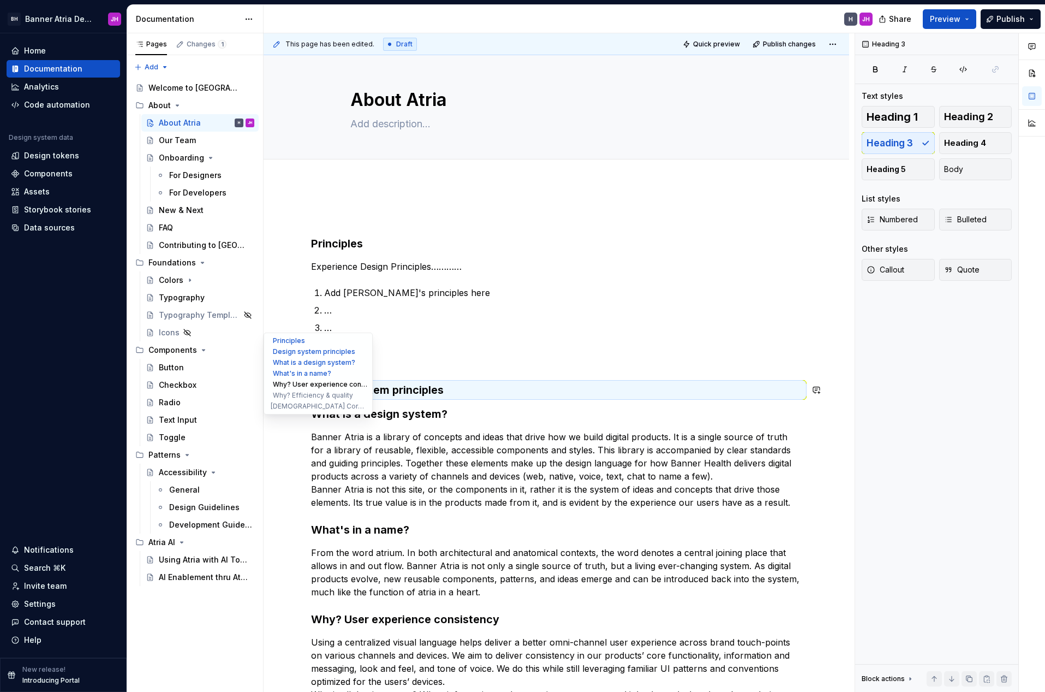
click at [289, 389] on ul "Principles Design system principles What is a design system? What's in a name? …" at bounding box center [318, 373] width 109 height 82
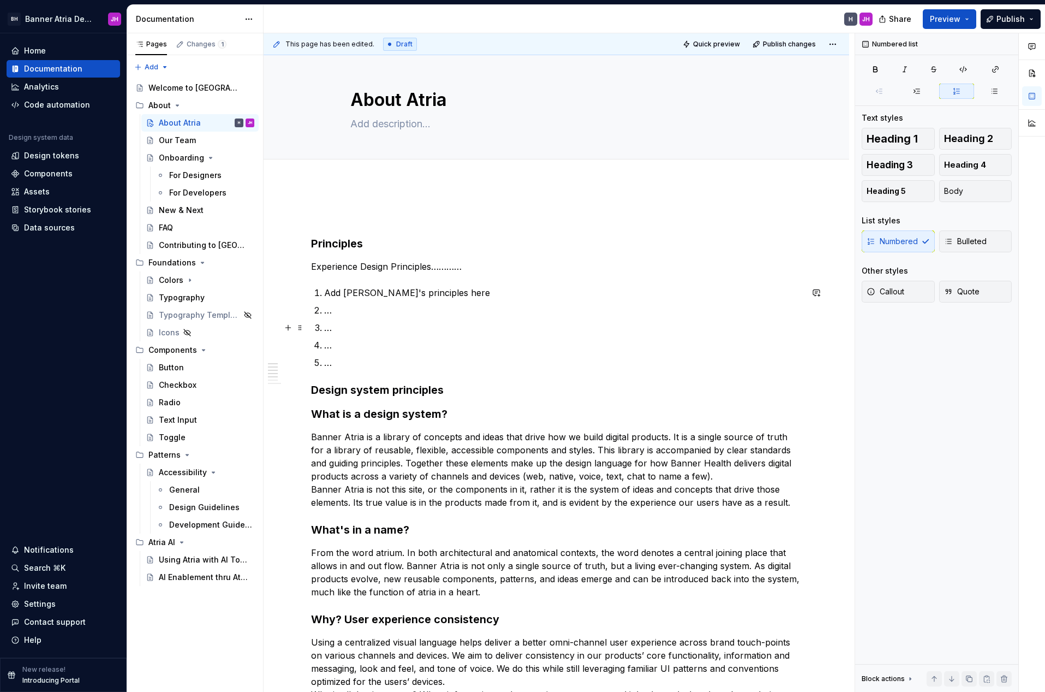
drag, startPoint x: 567, startPoint y: 332, endPoint x: 554, endPoint y: 338, distance: 14.2
click at [567, 332] on p "…" at bounding box center [563, 327] width 478 height 13
click at [291, 392] on button "button" at bounding box center [288, 389] width 15 height 15
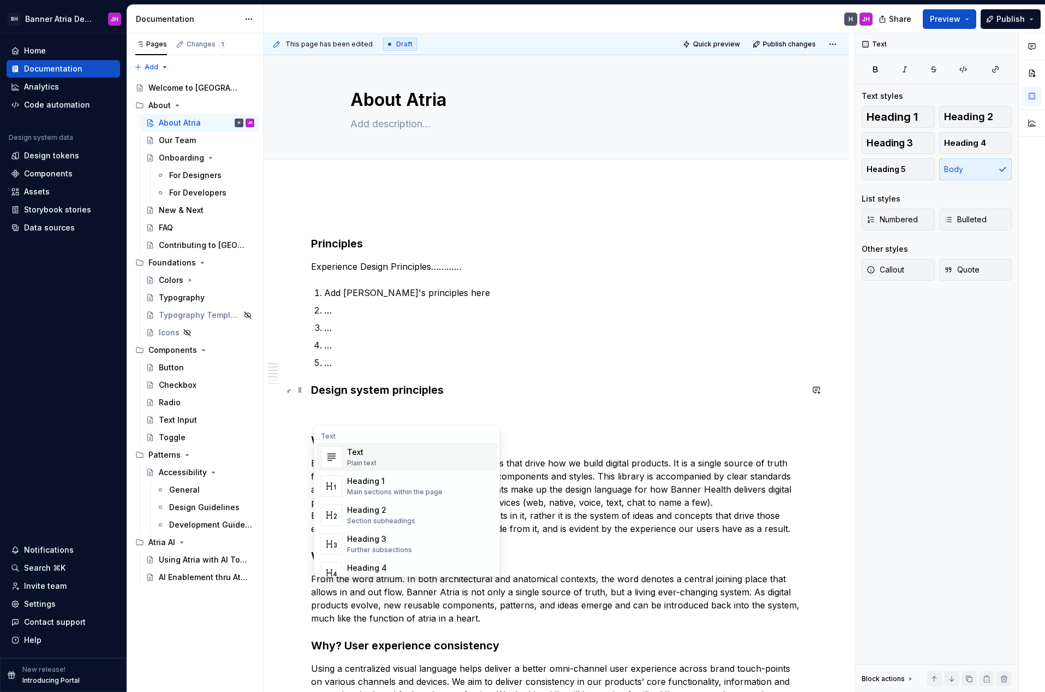
click at [362, 454] on div "Text" at bounding box center [361, 452] width 29 height 11
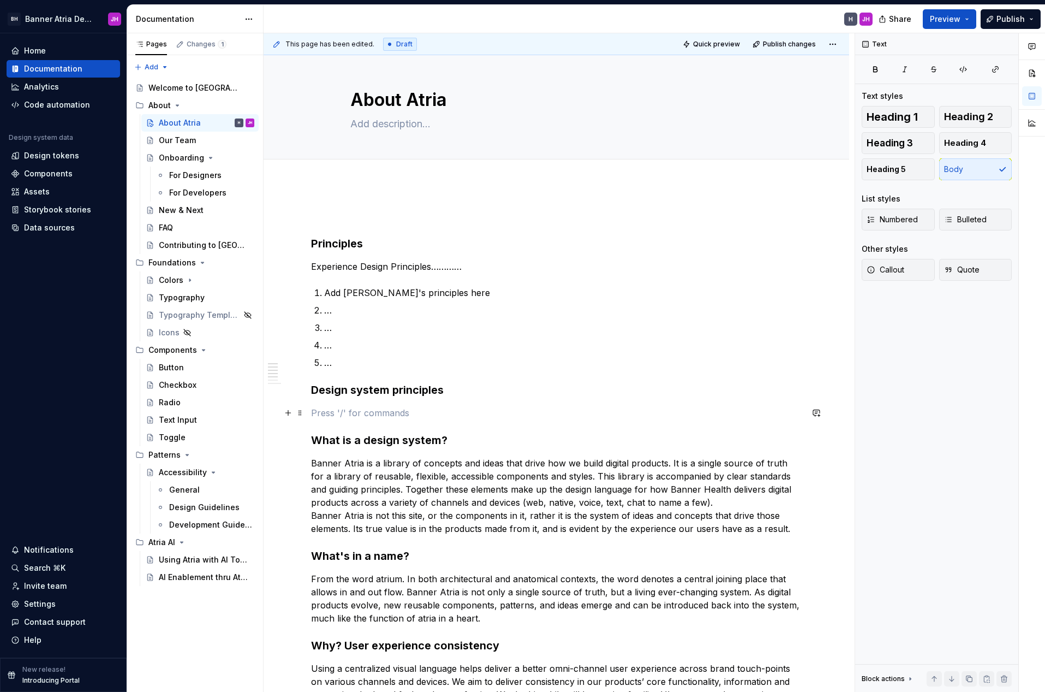
click at [354, 414] on p at bounding box center [556, 412] width 491 height 13
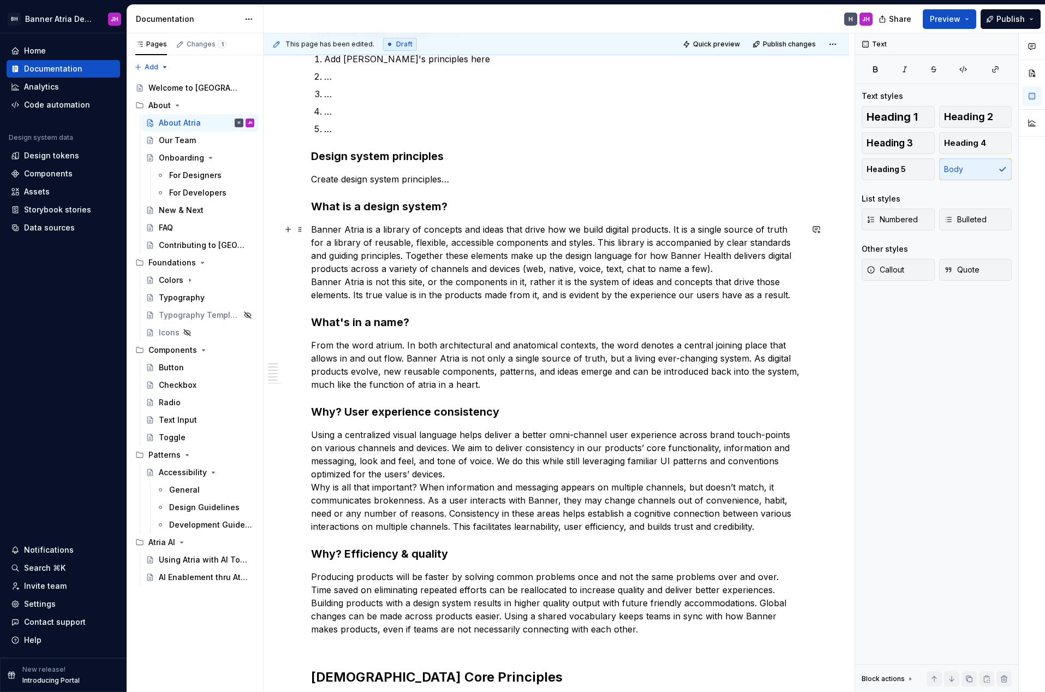
scroll to position [147, 0]
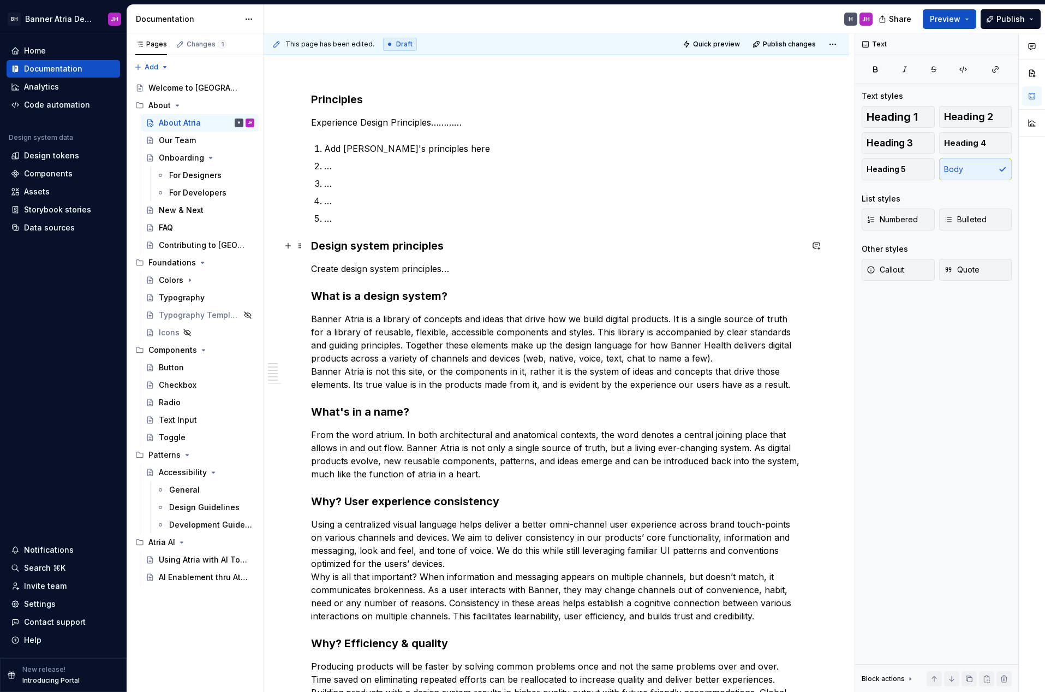
click at [371, 246] on h3 "Design system principles" at bounding box center [556, 245] width 491 height 15
click at [299, 246] on span at bounding box center [300, 245] width 9 height 15
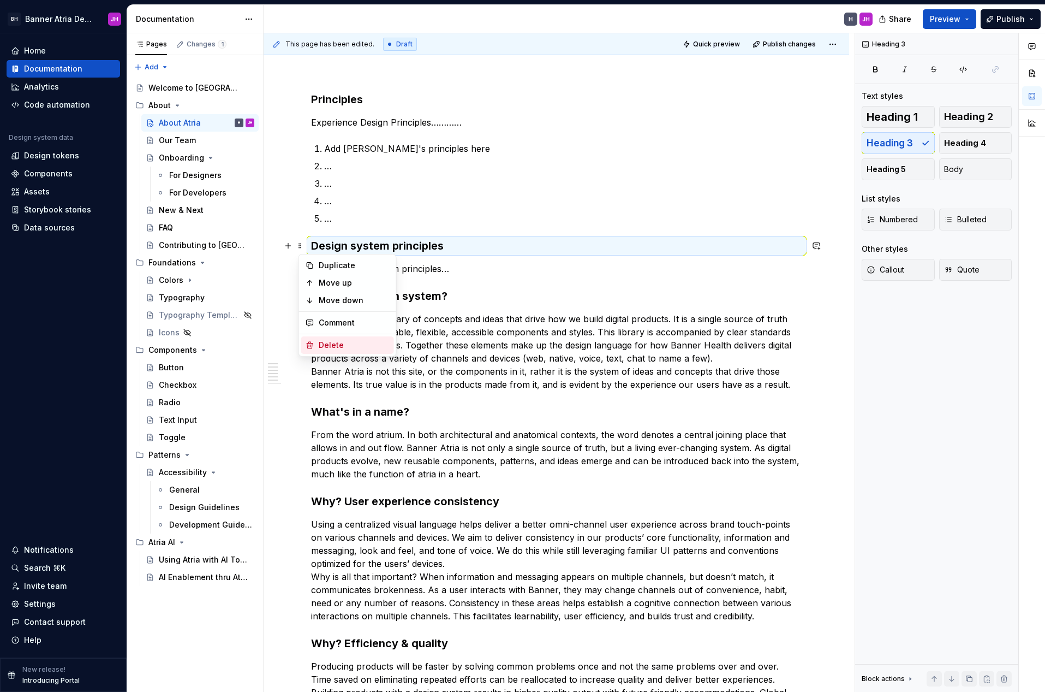
click at [341, 345] on div "Delete" at bounding box center [354, 345] width 71 height 11
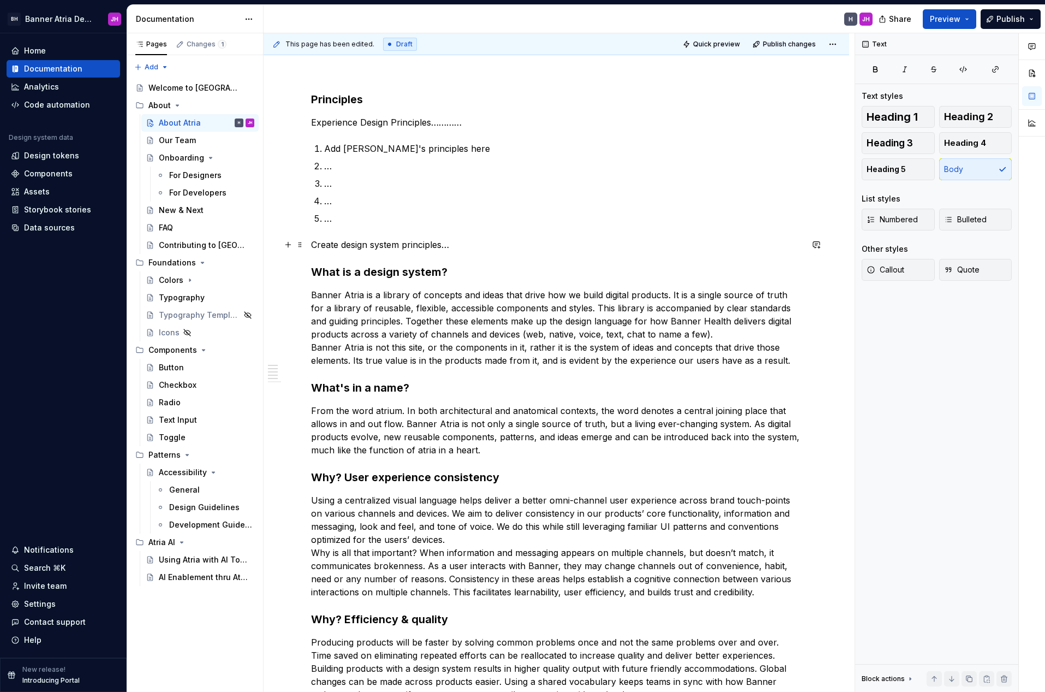
click at [309, 244] on div "Principles Experience Design Principles………… Add [PERSON_NAME]'s principles here…" at bounding box center [557, 592] width 586 height 1106
click at [304, 245] on span at bounding box center [300, 244] width 9 height 15
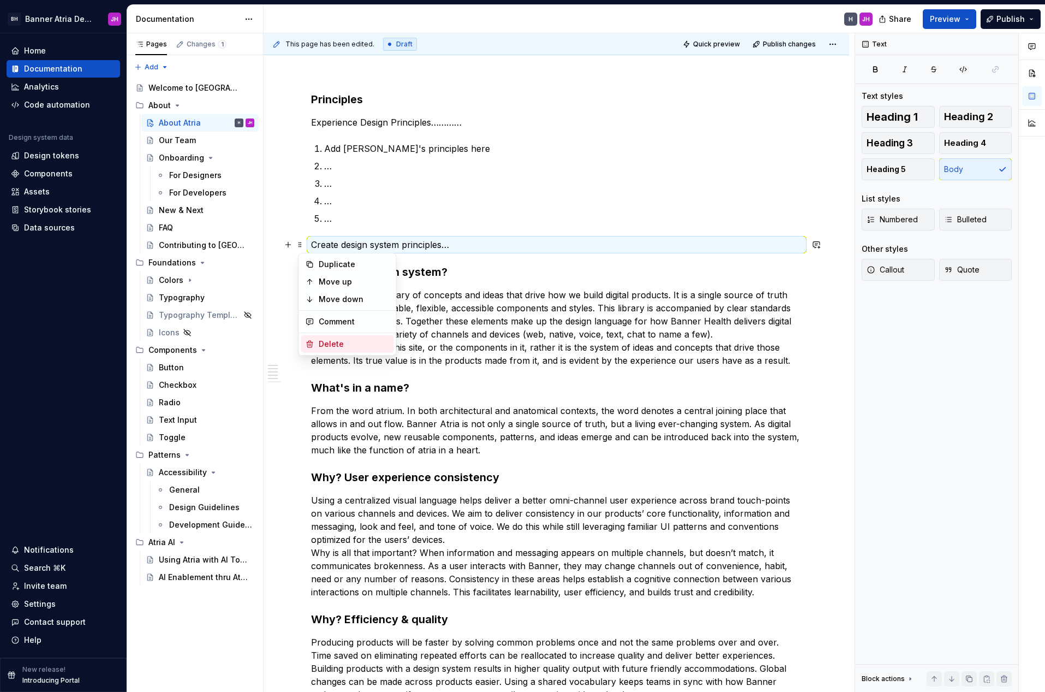
click at [334, 341] on div "Delete" at bounding box center [354, 343] width 71 height 11
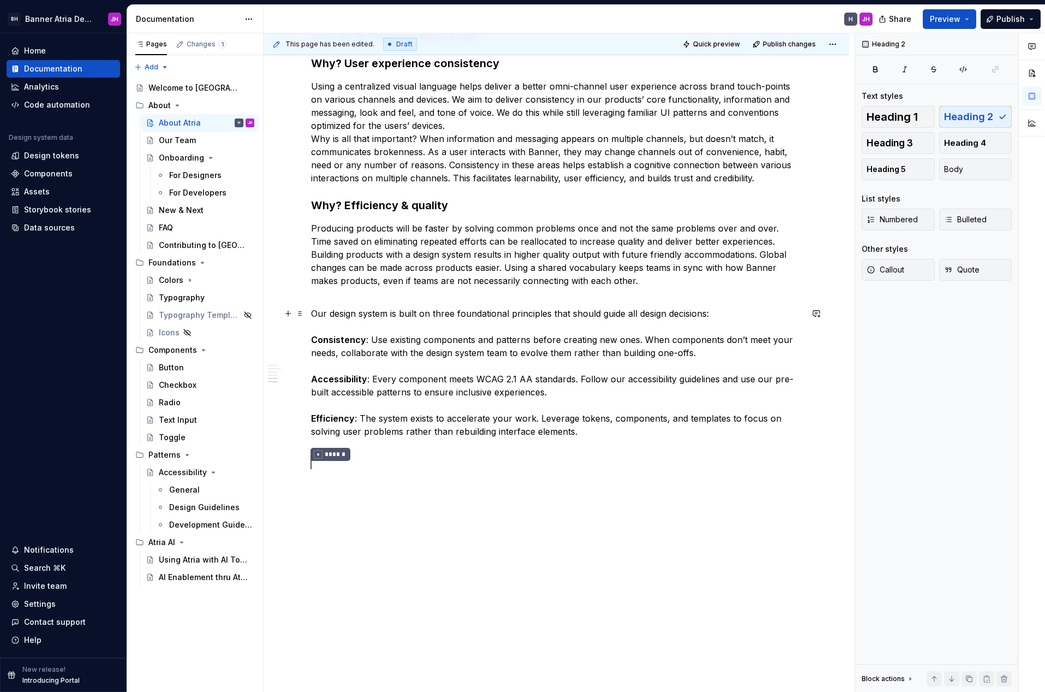
scroll to position [567, 0]
click at [304, 313] on span at bounding box center [300, 314] width 9 height 15
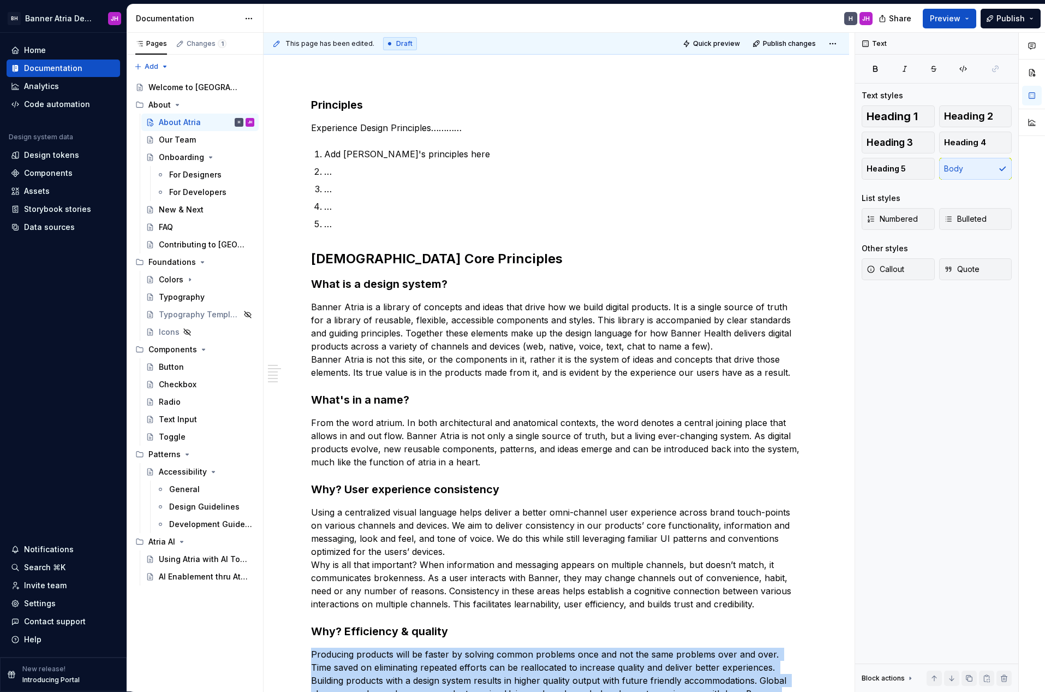
scroll to position [134, 0]
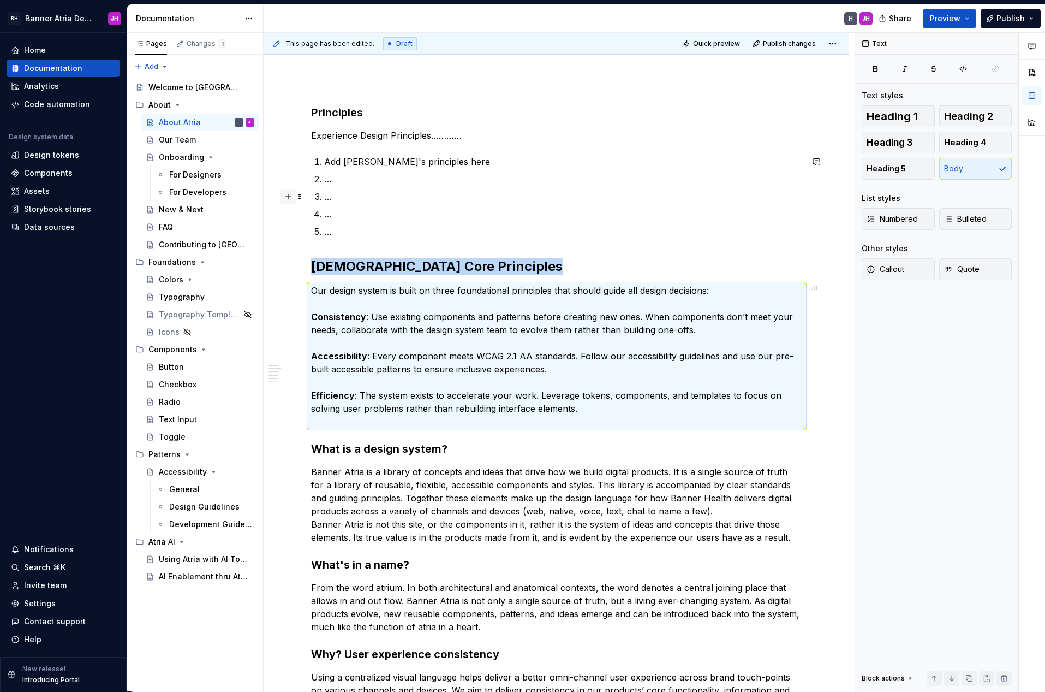
click at [292, 200] on button "button" at bounding box center [288, 196] width 15 height 15
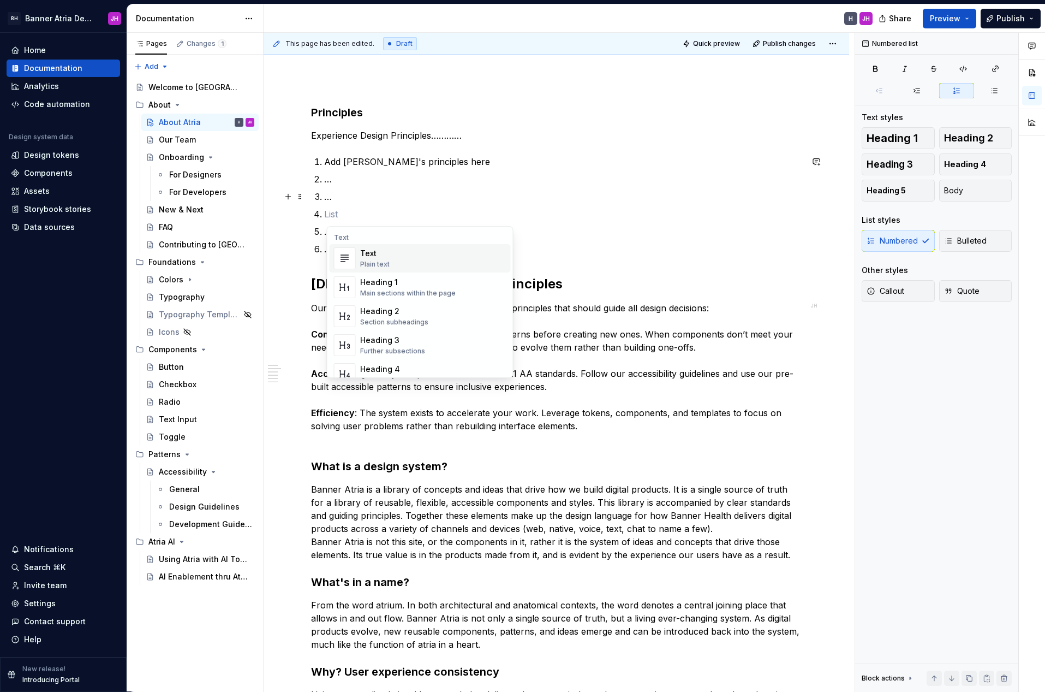
click at [379, 106] on h3 "Principles" at bounding box center [556, 112] width 491 height 15
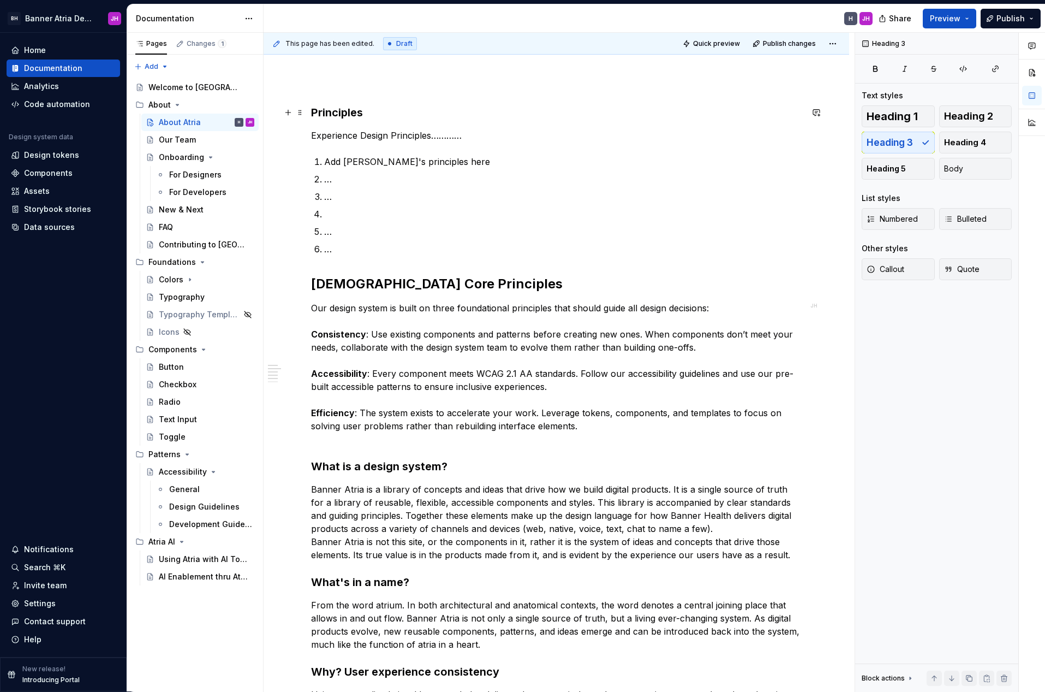
click at [349, 110] on h3 "Principles" at bounding box center [556, 112] width 491 height 15
drag, startPoint x: 349, startPoint y: 110, endPoint x: 362, endPoint y: 109, distance: 13.1
click at [352, 109] on h3 "Principles" at bounding box center [556, 112] width 491 height 15
click at [974, 117] on span "Heading 2" at bounding box center [968, 116] width 49 height 11
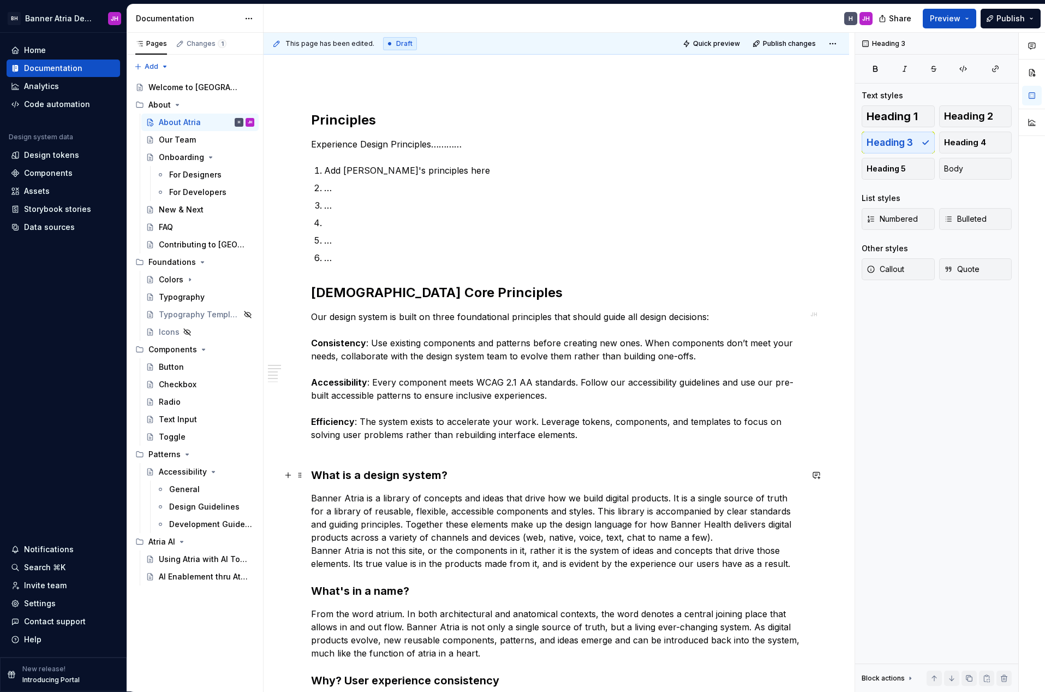
click at [379, 473] on h3 "What is a design system?" at bounding box center [556, 474] width 491 height 15
click at [359, 291] on h2 "[DEMOGRAPHIC_DATA] Core Principles" at bounding box center [556, 292] width 491 height 17
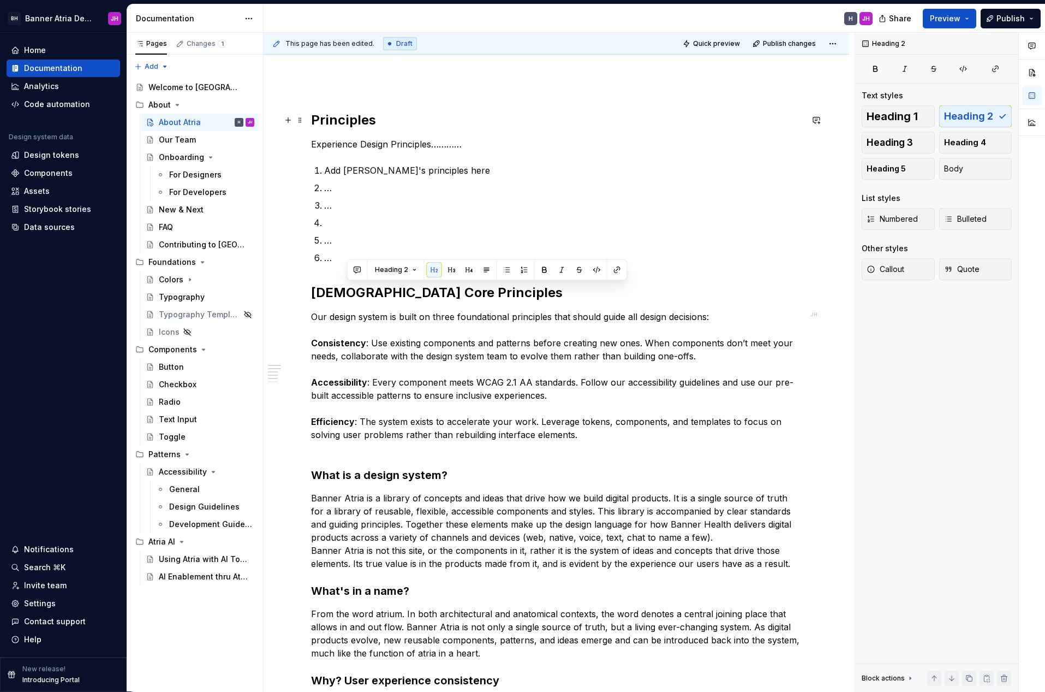
click at [338, 119] on h2 "Principles" at bounding box center [556, 119] width 491 height 17
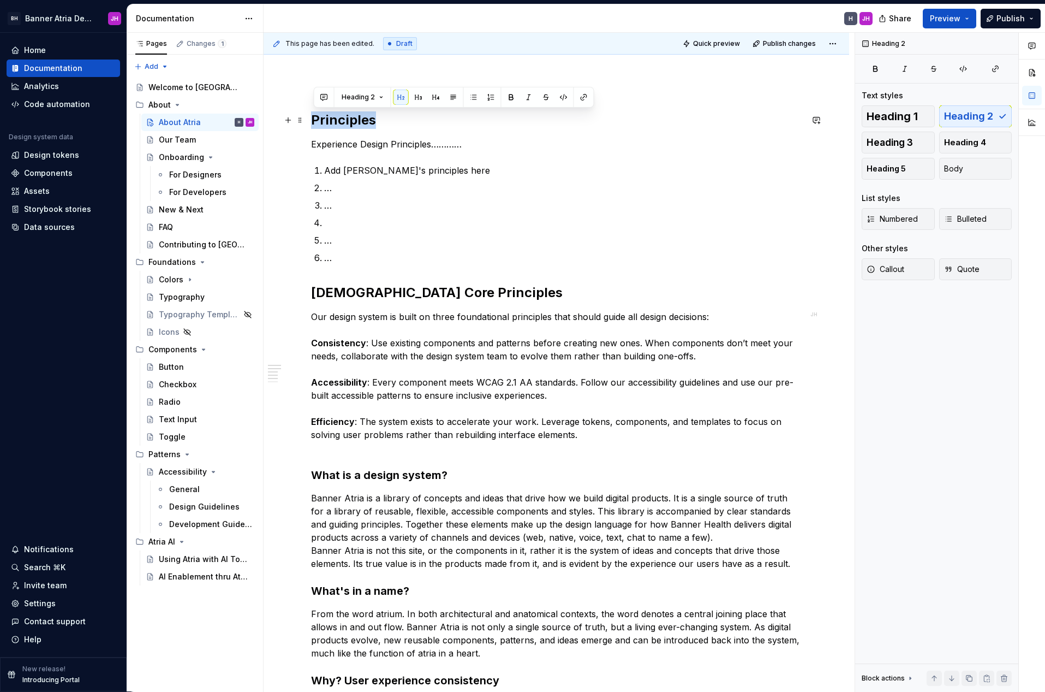
drag, startPoint x: 338, startPoint y: 119, endPoint x: 673, endPoint y: 114, distance: 334.1
click at [339, 120] on h2 "Principles" at bounding box center [556, 119] width 491 height 17
drag, startPoint x: 885, startPoint y: 140, endPoint x: 718, endPoint y: 193, distance: 175.8
click at [885, 141] on span "Heading 3" at bounding box center [890, 142] width 46 height 11
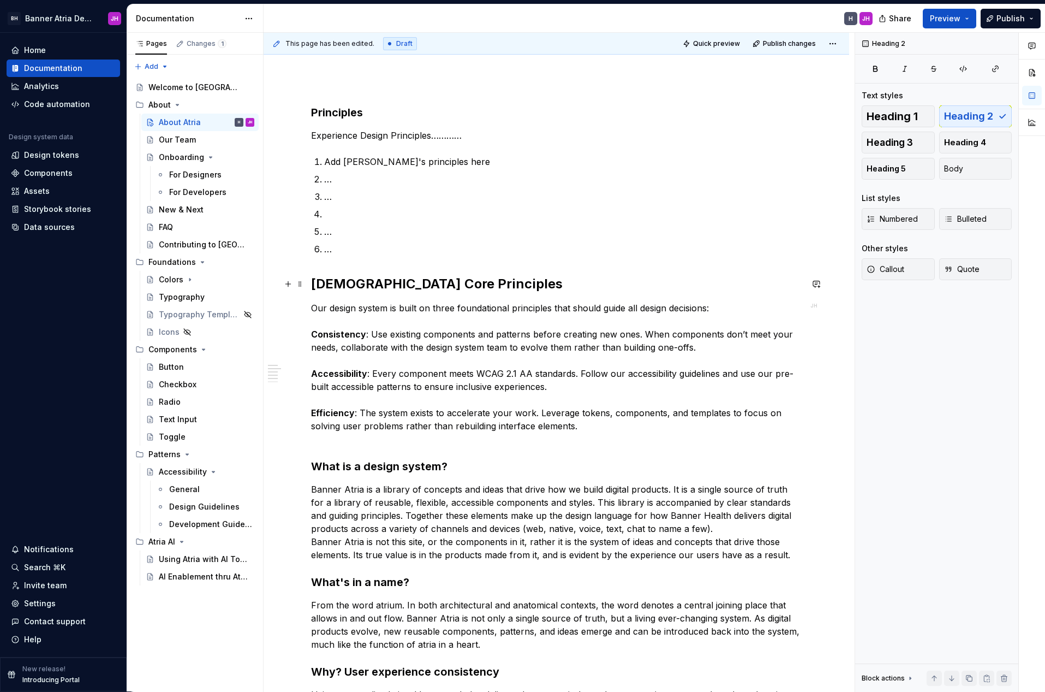
click at [398, 283] on h2 "[DEMOGRAPHIC_DATA] Core Principles" at bounding box center [556, 283] width 491 height 17
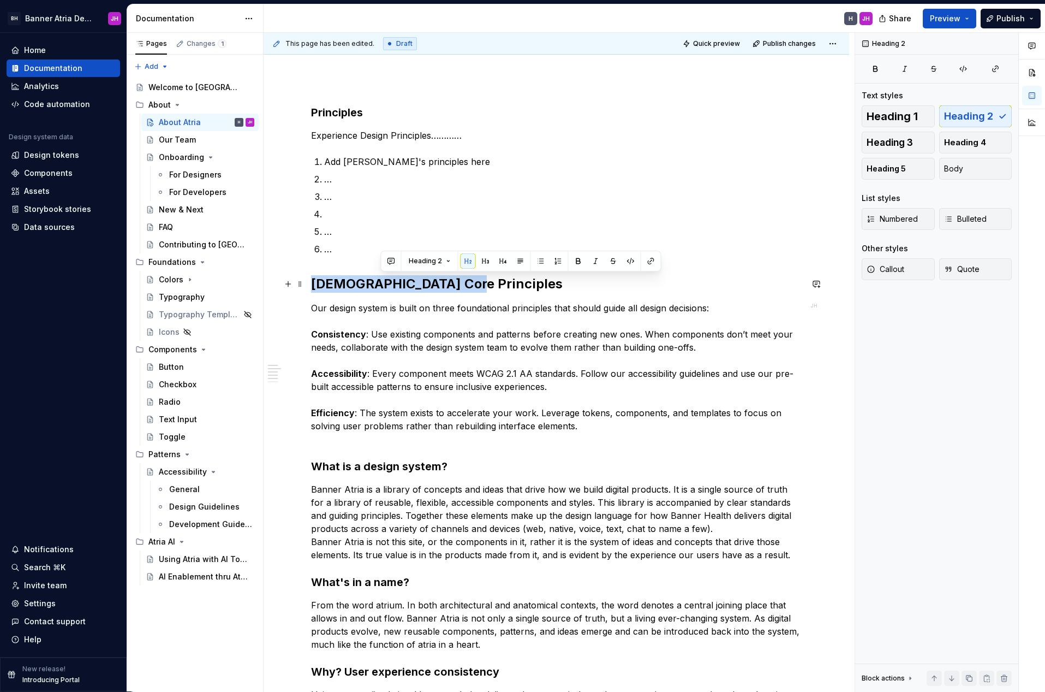
drag, startPoint x: 398, startPoint y: 283, endPoint x: 530, endPoint y: 241, distance: 138.1
click at [398, 283] on h2 "[DEMOGRAPHIC_DATA] Core Principles" at bounding box center [556, 283] width 491 height 17
click at [890, 143] on span "Heading 3" at bounding box center [890, 142] width 46 height 11
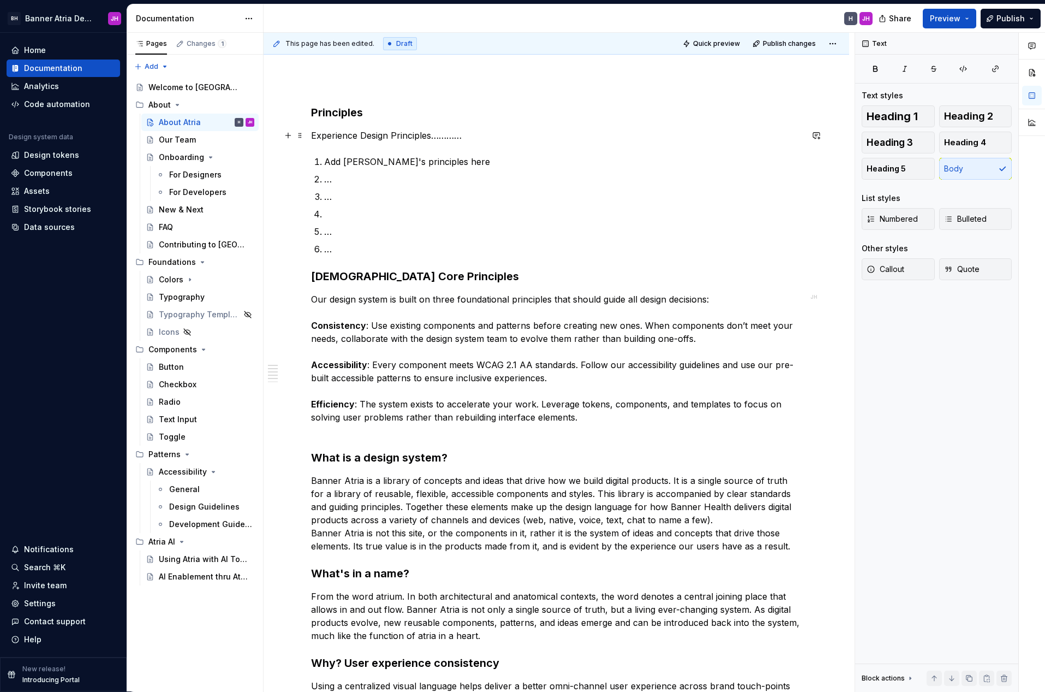
click at [344, 136] on p "Experience Design Principles…………" at bounding box center [556, 135] width 491 height 13
click at [345, 79] on p at bounding box center [556, 85] width 491 height 13
click at [341, 110] on h3 "Principles" at bounding box center [556, 112] width 491 height 15
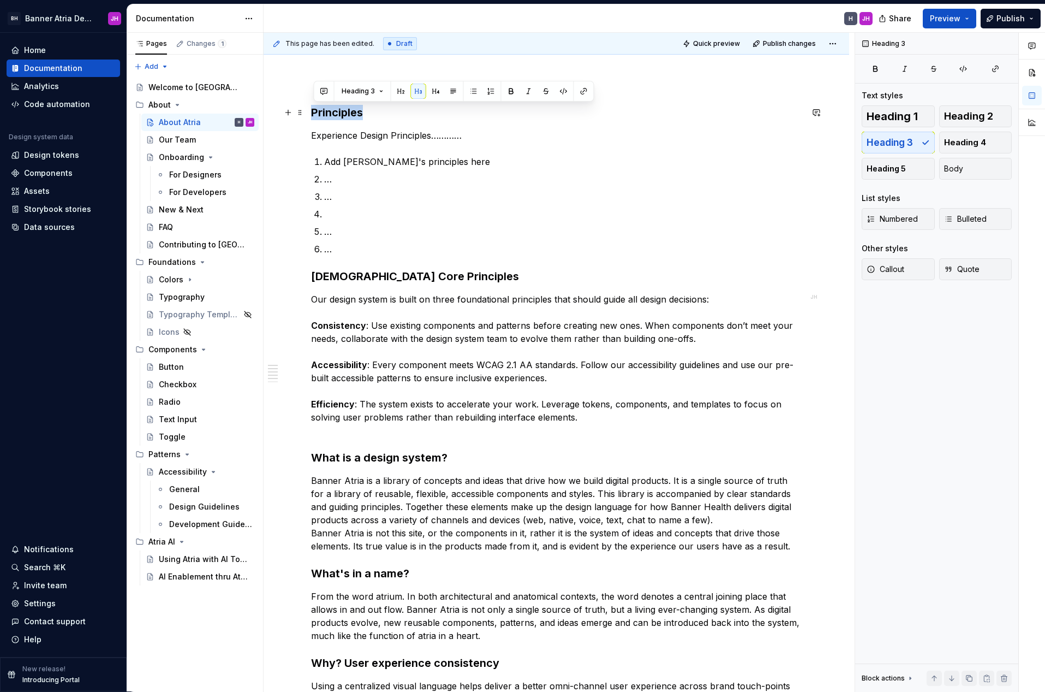
click at [341, 110] on h3 "Principles" at bounding box center [556, 112] width 491 height 15
drag, startPoint x: 975, startPoint y: 117, endPoint x: 967, endPoint y: 117, distance: 8.8
click at [975, 117] on span "Heading 2" at bounding box center [968, 116] width 49 height 11
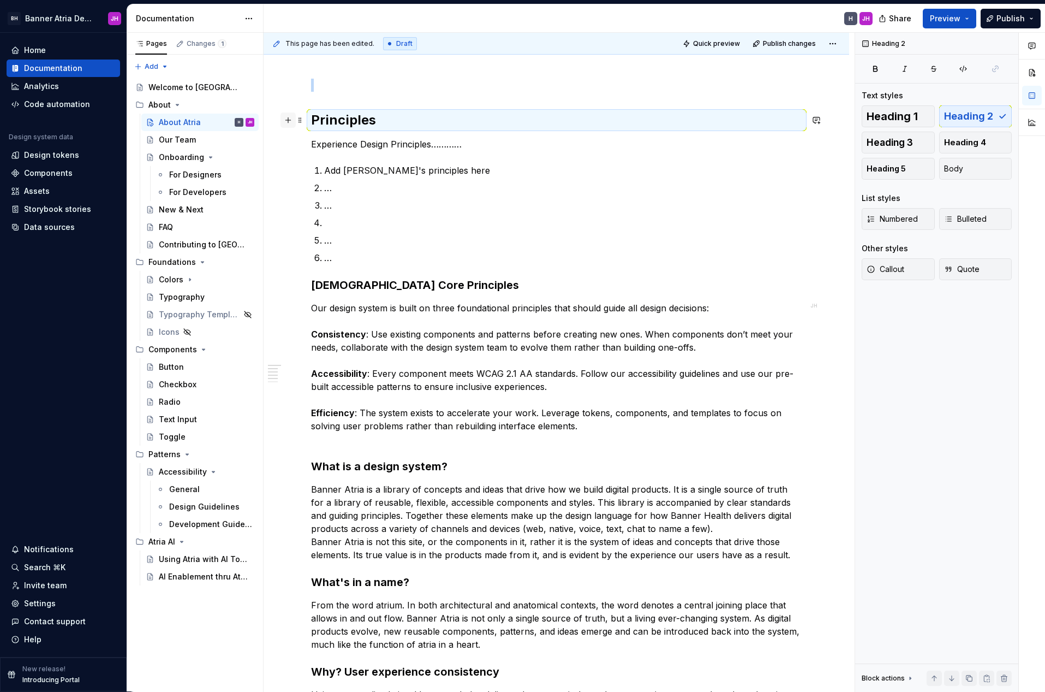
click at [291, 120] on button "button" at bounding box center [288, 119] width 15 height 15
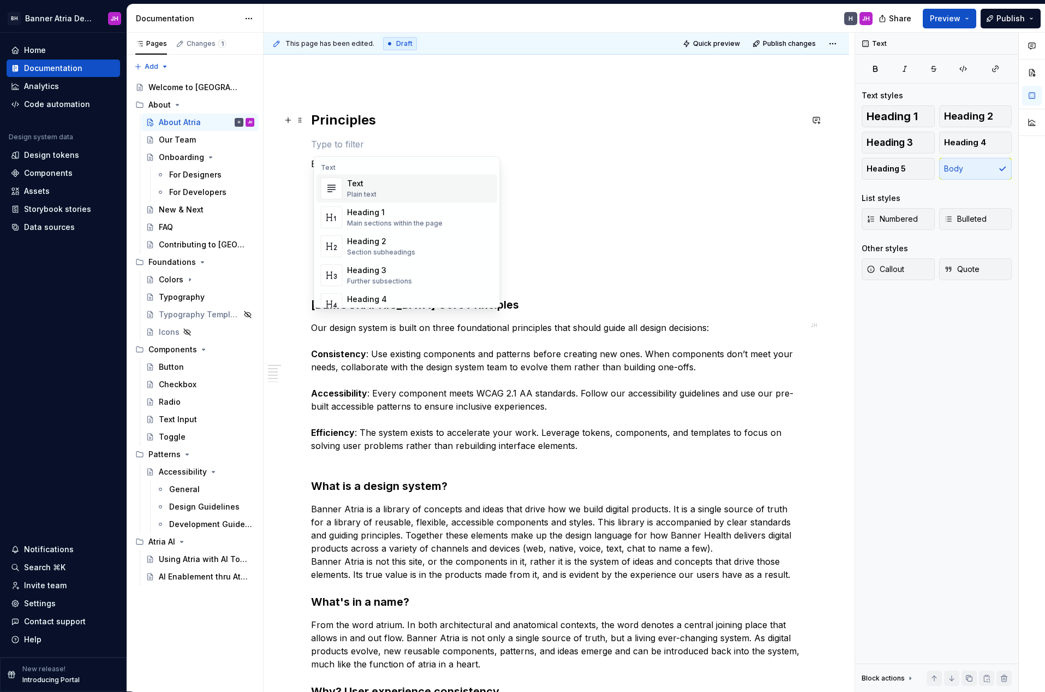
click at [339, 90] on p at bounding box center [556, 85] width 491 height 13
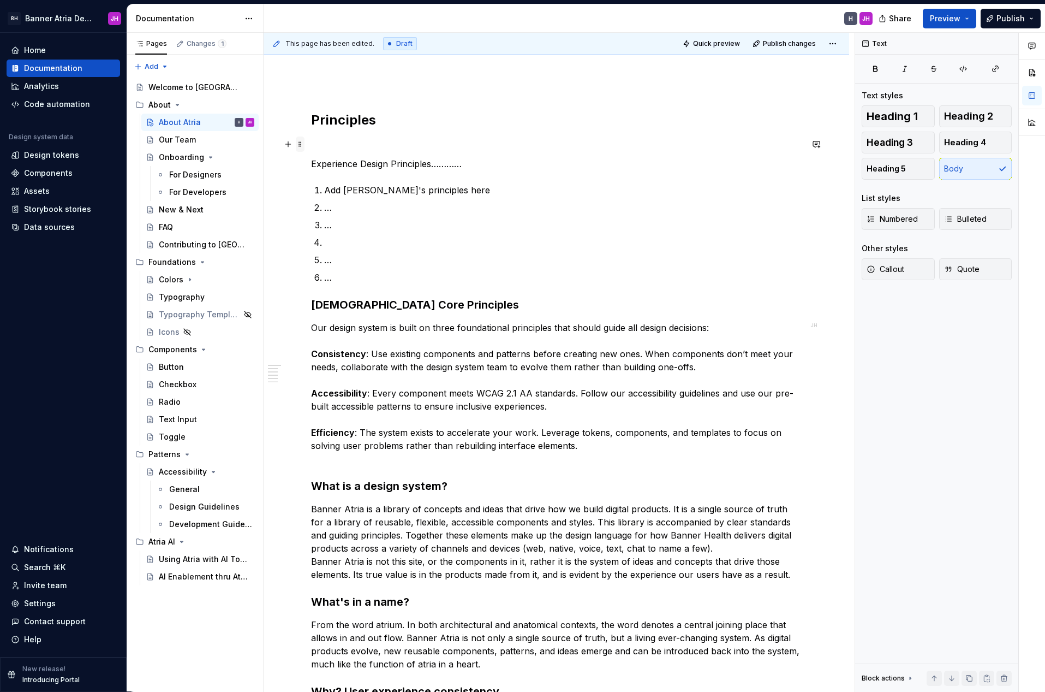
click at [304, 144] on span at bounding box center [300, 143] width 9 height 15
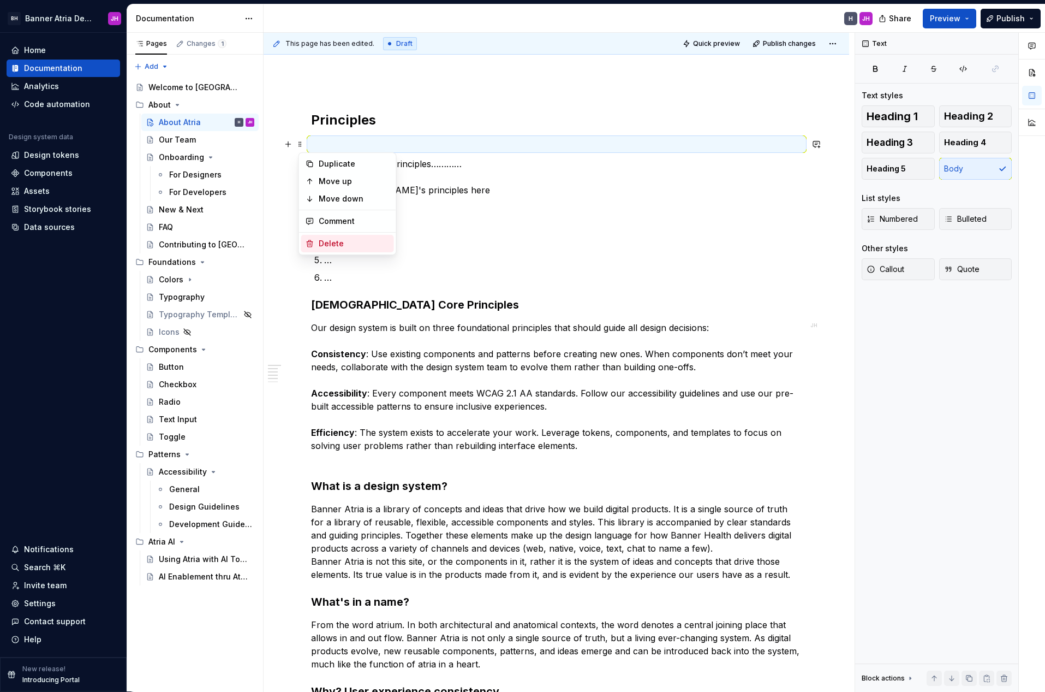
click at [335, 240] on div "Delete" at bounding box center [354, 243] width 71 height 11
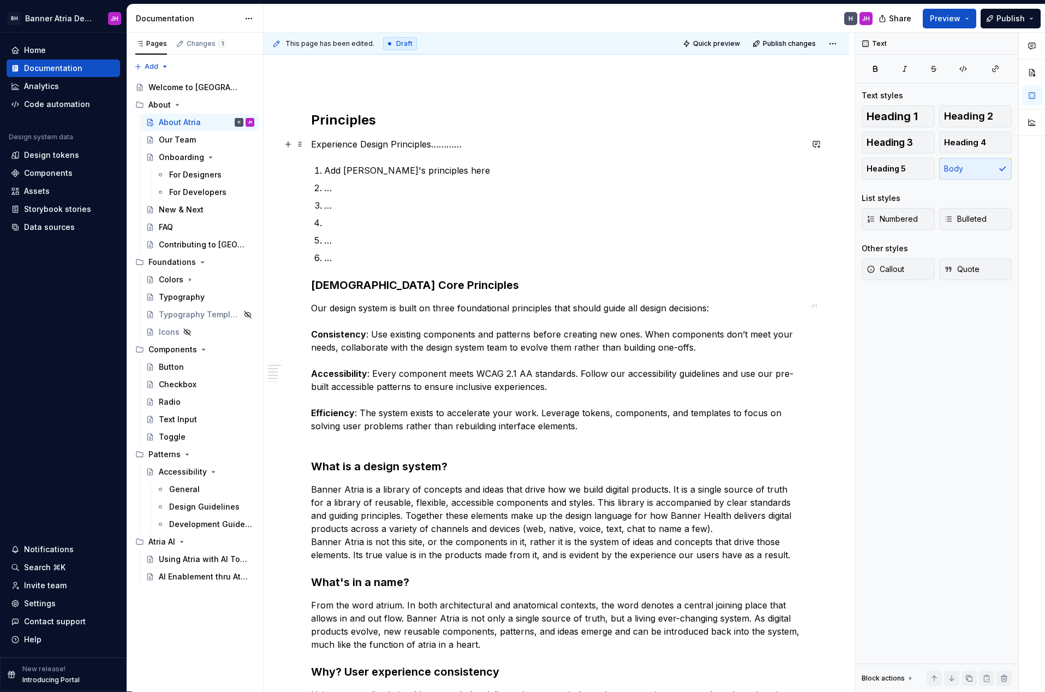
click at [345, 144] on p "Experience Design Principles…………" at bounding box center [556, 144] width 491 height 13
click at [905, 142] on span "Heading 3" at bounding box center [890, 142] width 46 height 11
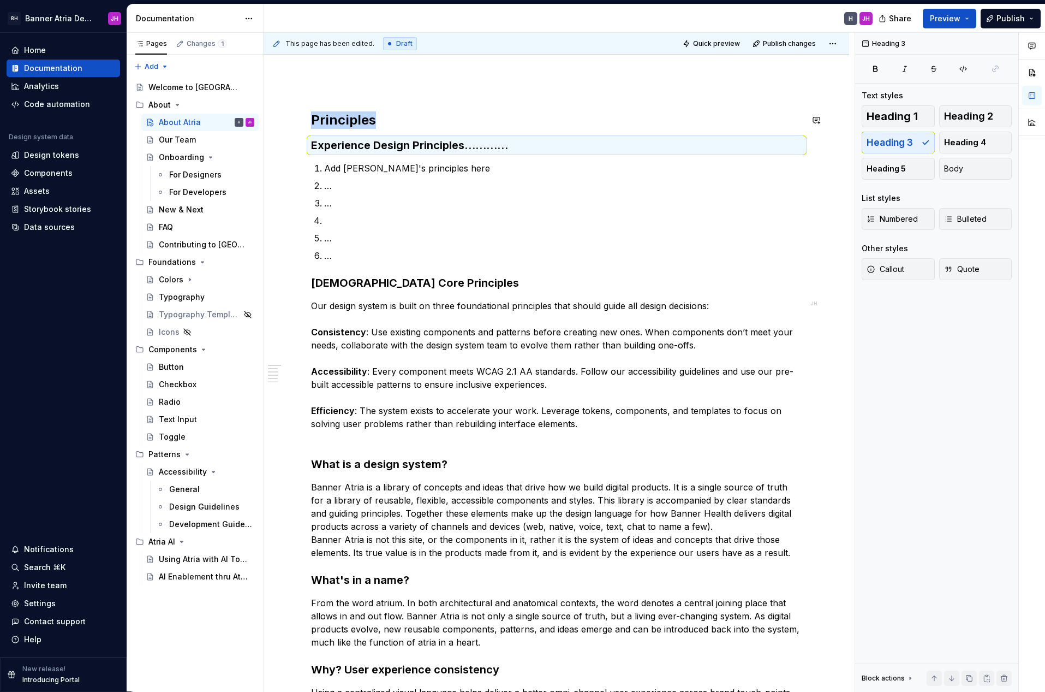
click at [267, 99] on div "Principles Experience Design Principles………… Add [PERSON_NAME]'s principles here…" at bounding box center [557, 599] width 586 height 1095
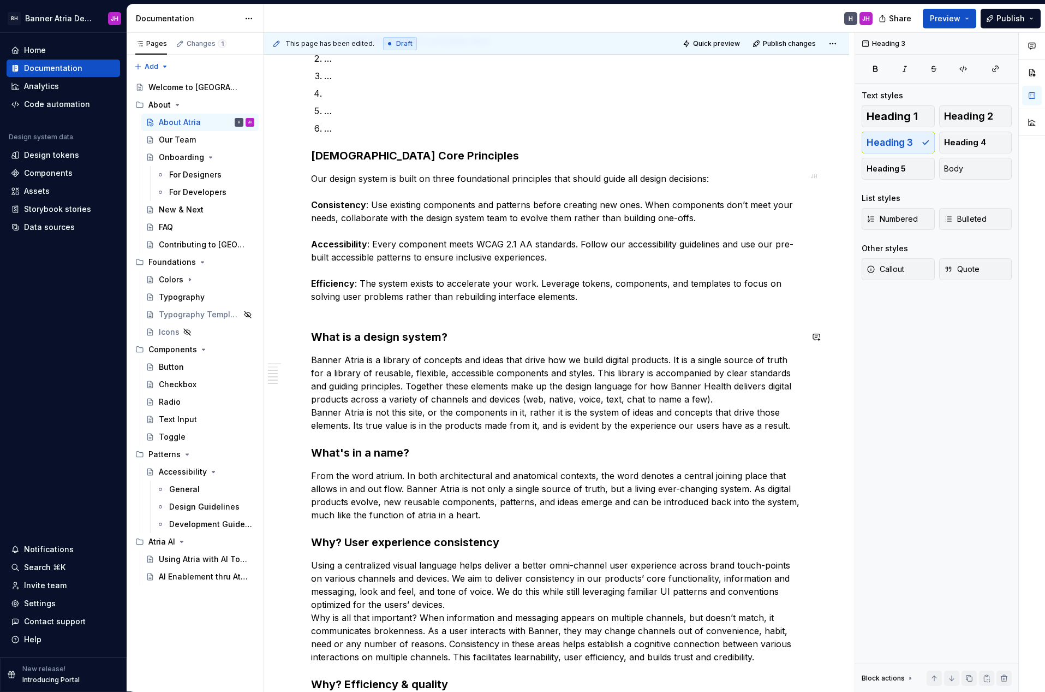
scroll to position [260, 0]
click at [305, 317] on div "Principles Experience Design Principles………… Add [PERSON_NAME]'s principles here…" at bounding box center [557, 473] width 586 height 1095
click at [321, 314] on p "Our design system is built on three foundational principles that should guide a…" at bounding box center [556, 244] width 491 height 144
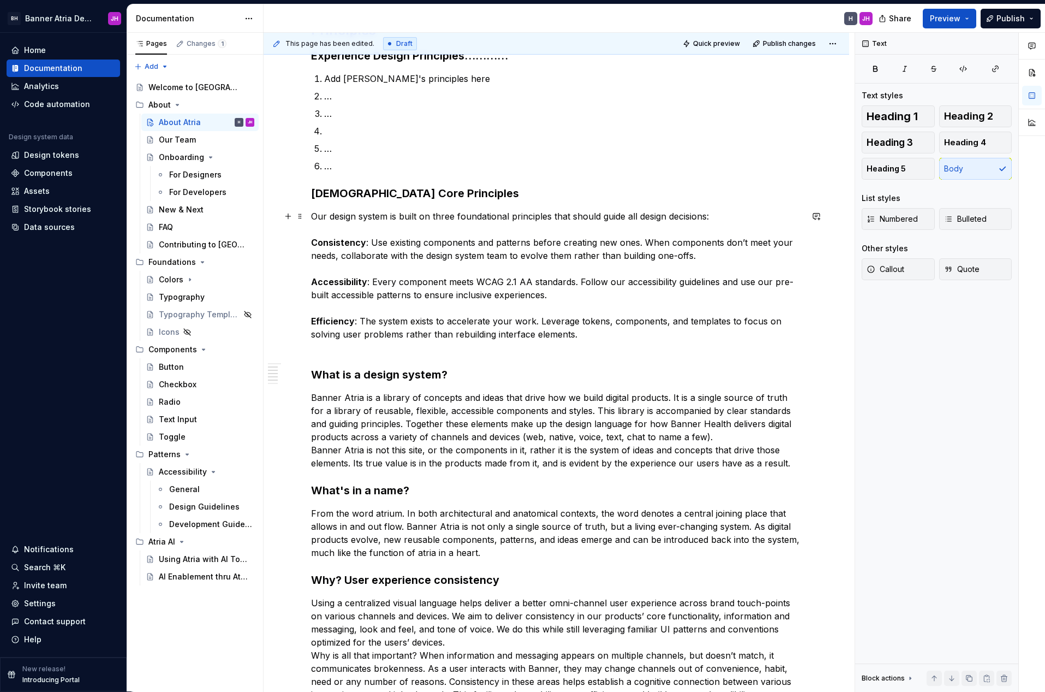
scroll to position [192, 0]
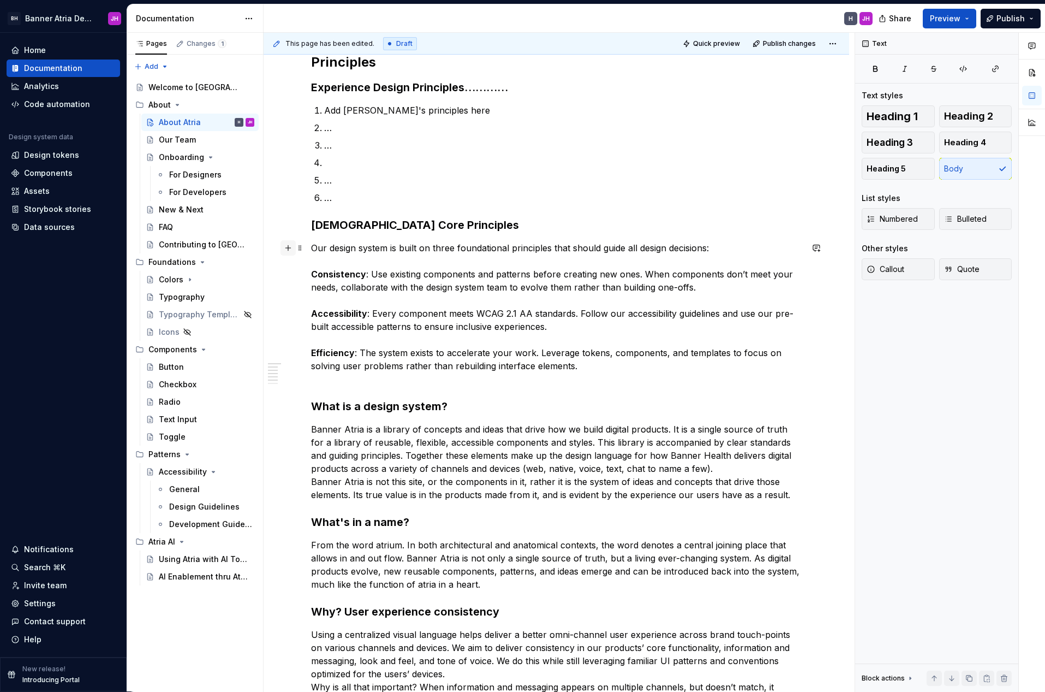
click at [290, 243] on button "button" at bounding box center [288, 247] width 15 height 15
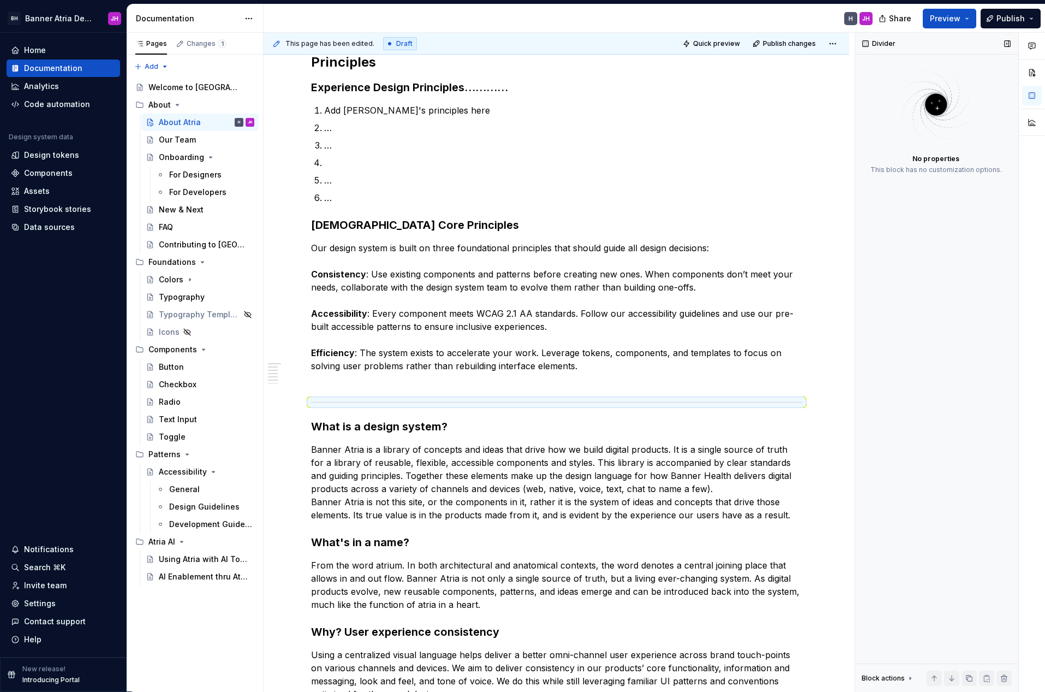
drag, startPoint x: 954, startPoint y: 420, endPoint x: 943, endPoint y: 430, distance: 15.1
click at [954, 420] on div "Divider No properties This block has no customization options. Block actions Mo…" at bounding box center [936, 362] width 163 height 659
drag, startPoint x: 875, startPoint y: 473, endPoint x: 877, endPoint y: 468, distance: 5.7
click at [875, 473] on div "Divider No properties This block has no customization options. Block actions Mo…" at bounding box center [936, 362] width 163 height 659
click at [643, 442] on div "Principles Experience Design Principles………… Add [PERSON_NAME]'s principles here…" at bounding box center [556, 455] width 491 height 868
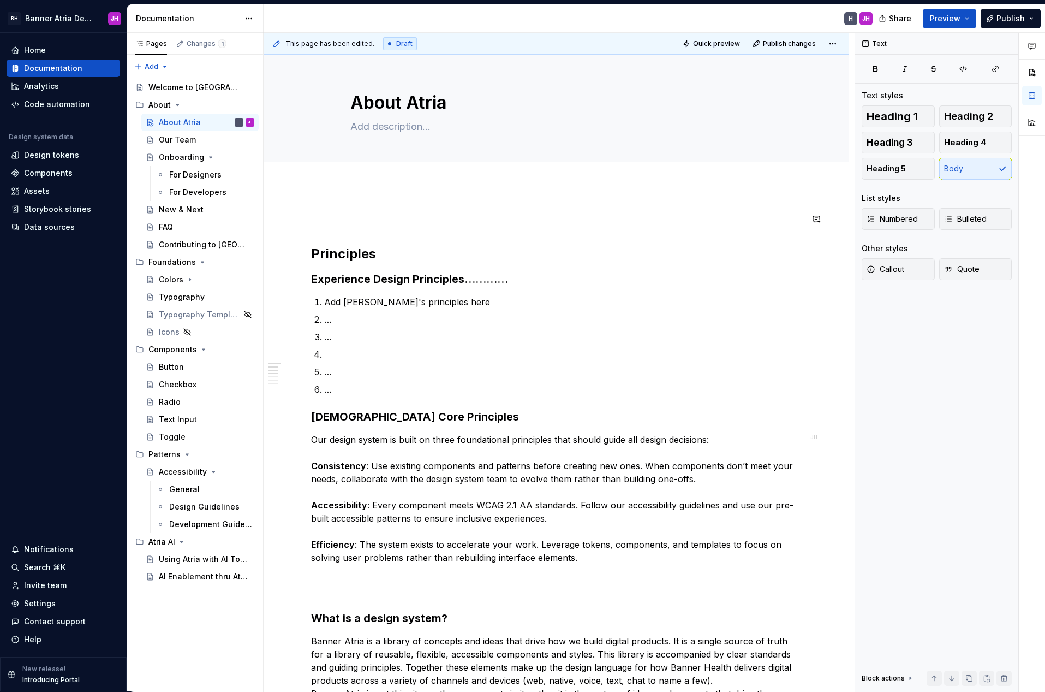
scroll to position [0, 0]
click at [911, 310] on div "Text Text styles Heading 1 Heading 2 Heading 3 Heading 4 Heading 5 Body List st…" at bounding box center [936, 362] width 163 height 659
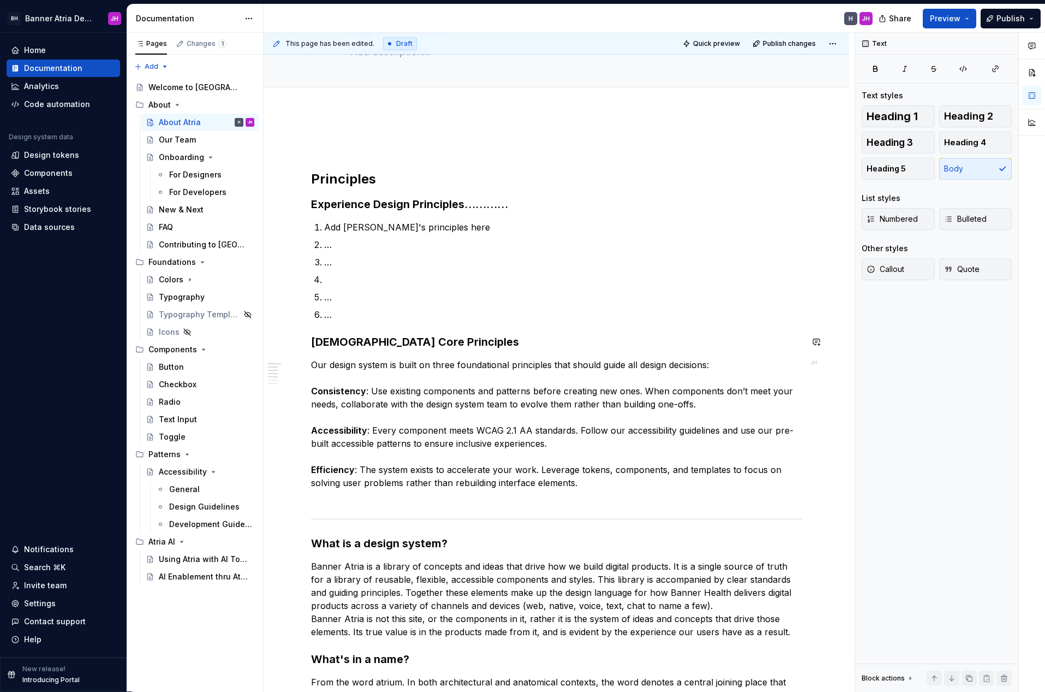
scroll to position [86, 0]
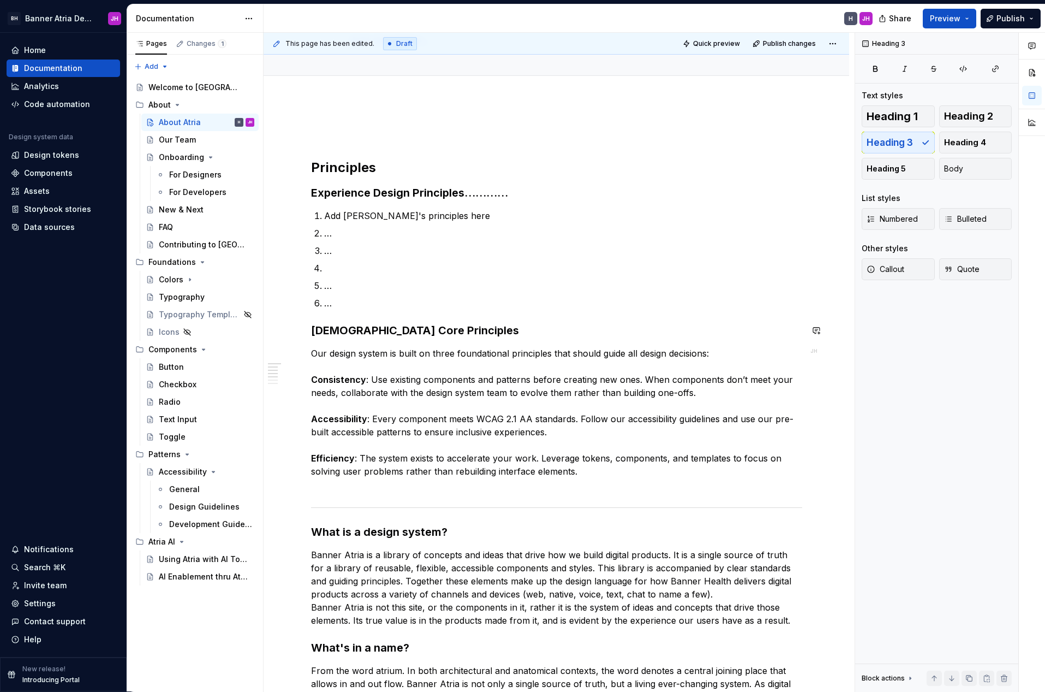
click at [358, 317] on div "Principles Experience Design Principles………… Add [PERSON_NAME]'s principles here…" at bounding box center [556, 560] width 491 height 868
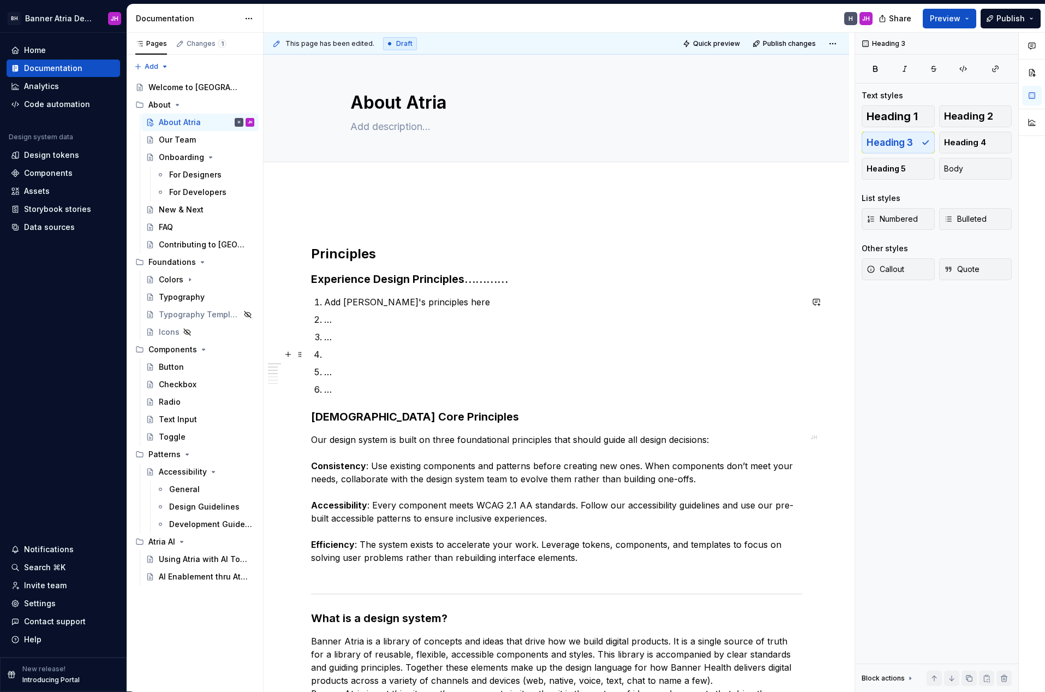
scroll to position [0, 0]
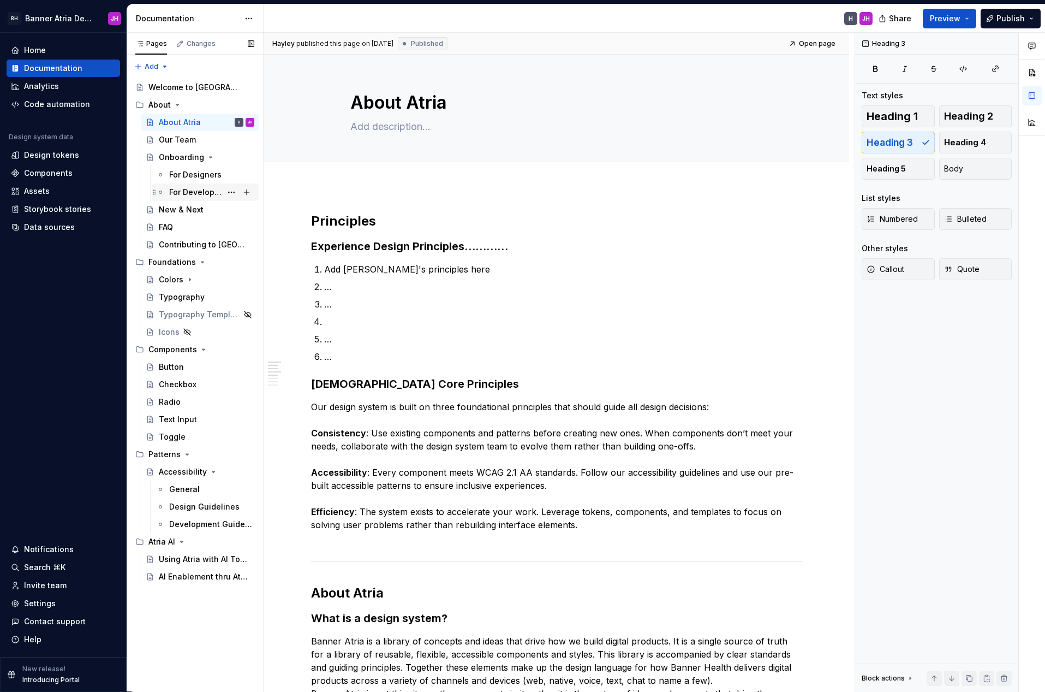
type textarea "*"
